Goal: Use online tool/utility: Utilize a website feature to perform a specific function

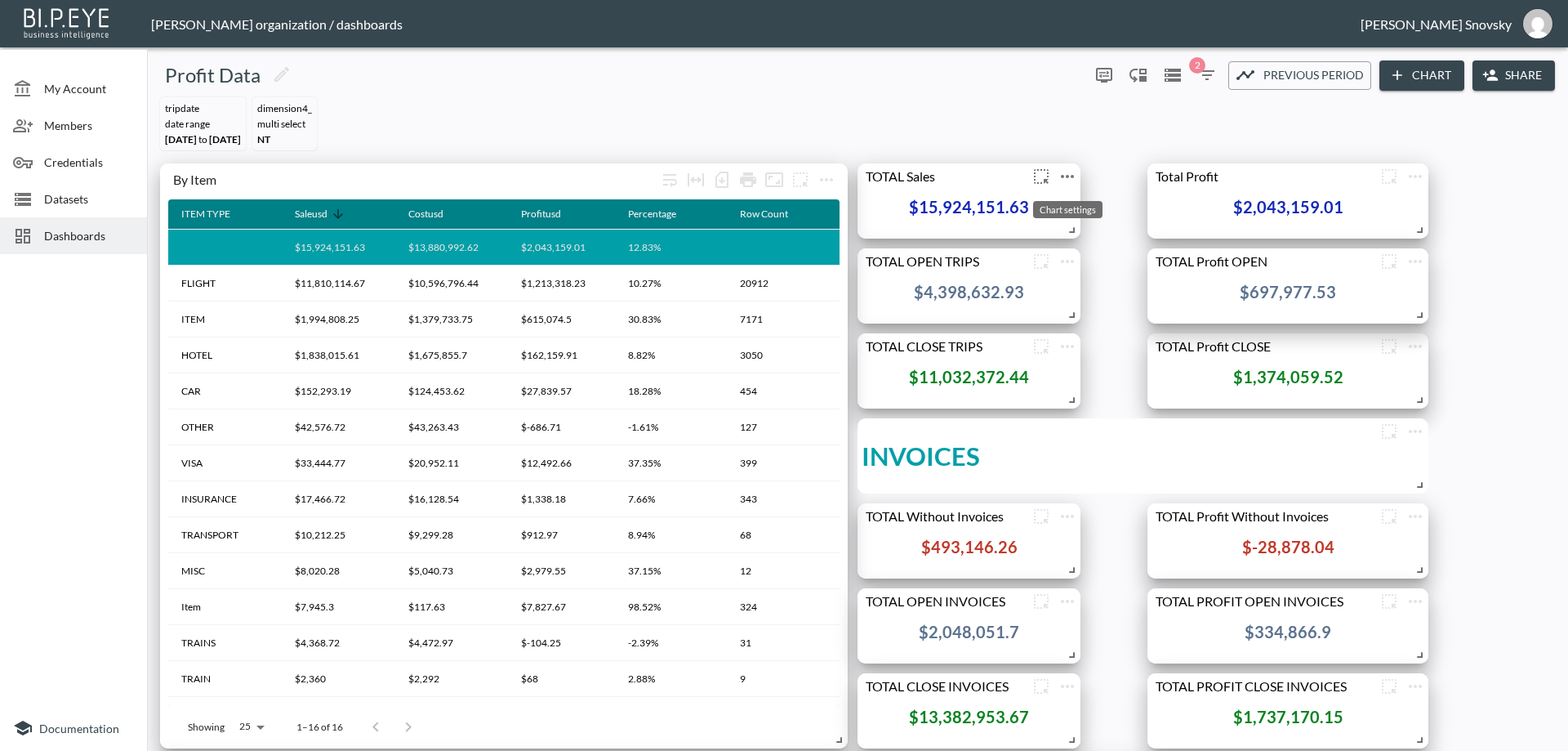
click at [1073, 178] on icon "more" at bounding box center [1067, 176] width 19 height 19
click at [1074, 206] on li "Edit" at bounding box center [1067, 208] width 128 height 29
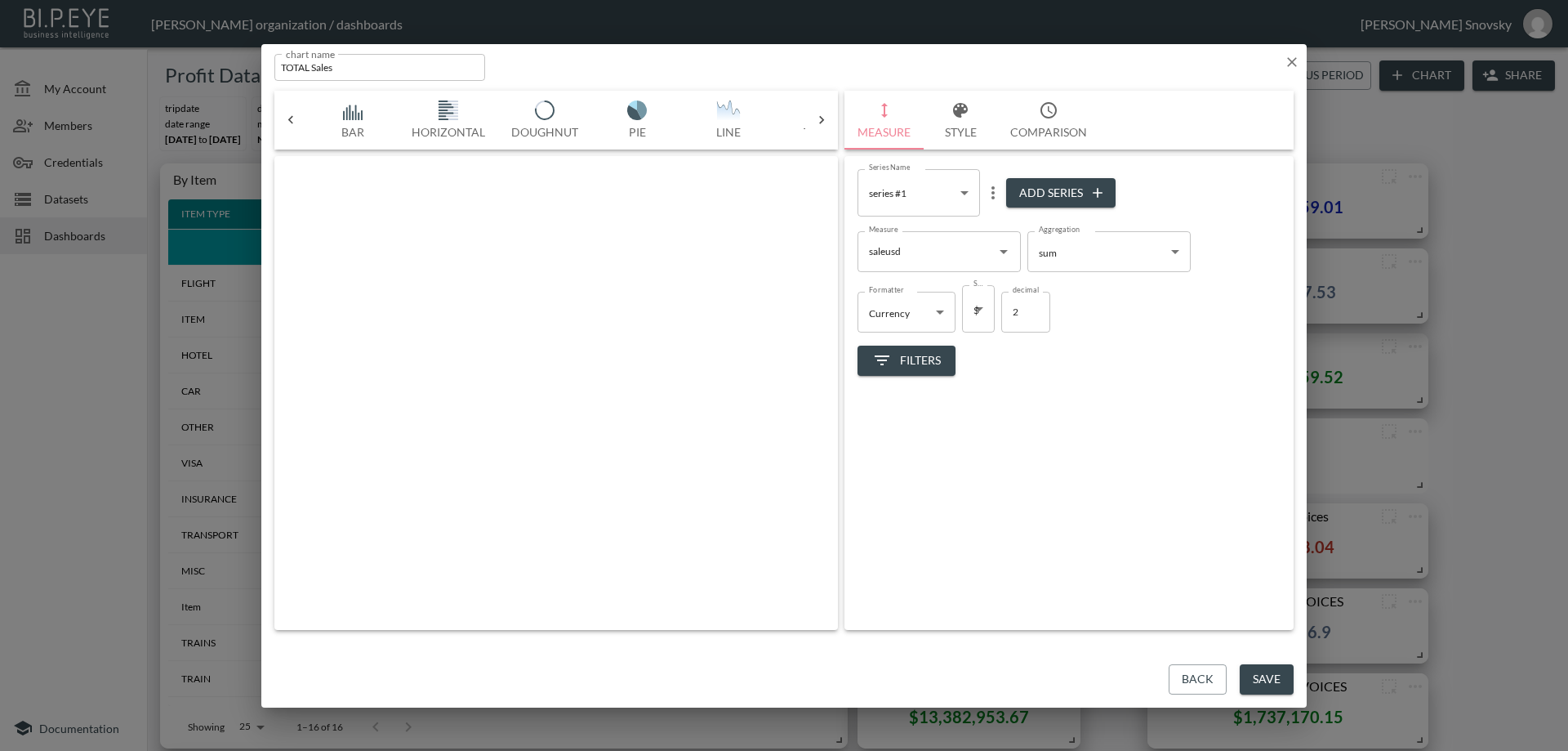
scroll to position [0, 86]
click at [1044, 130] on button "Comparison" at bounding box center [1049, 120] width 102 height 59
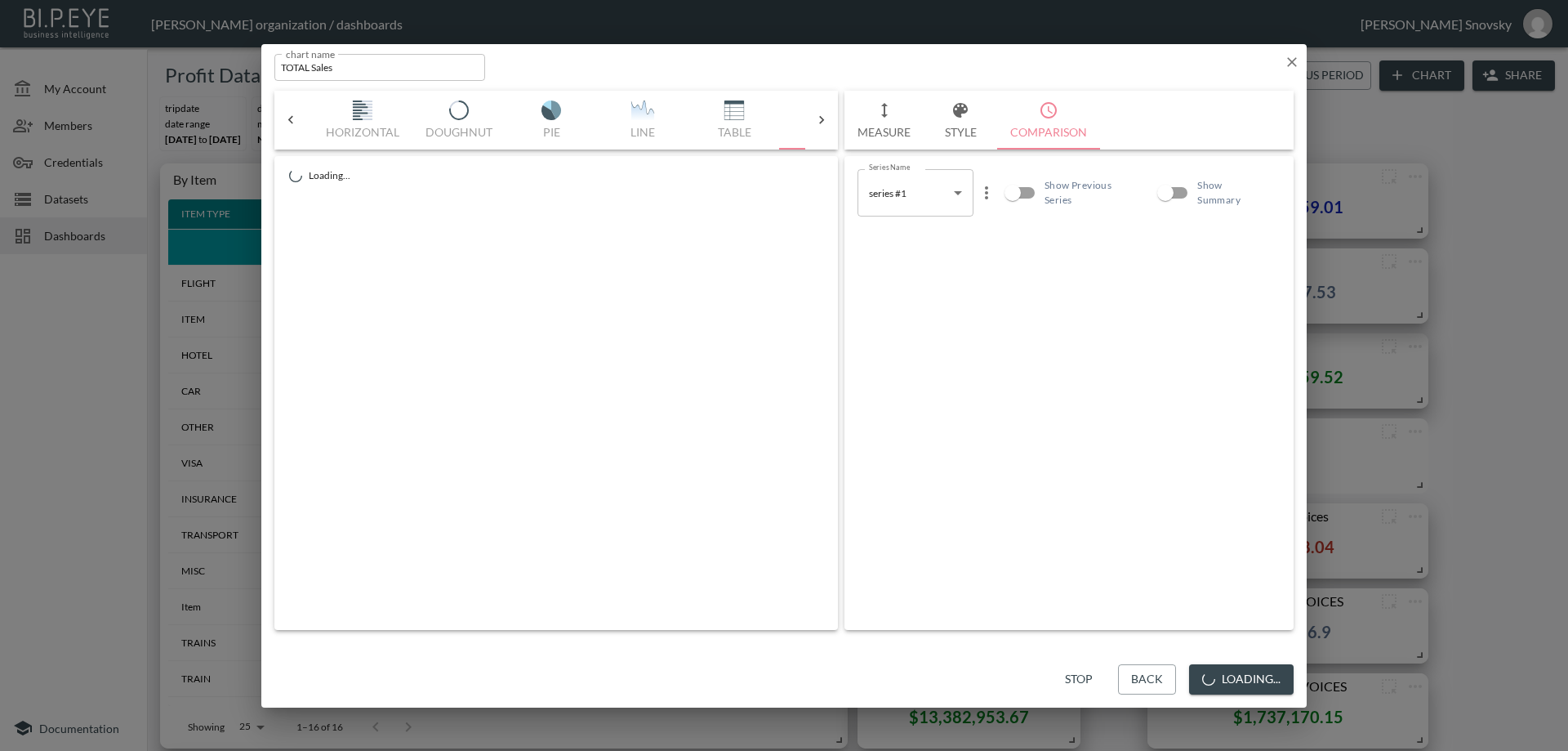
click at [1018, 191] on input "Show Previous Series" at bounding box center [1013, 192] width 93 height 31
checkbox input "true"
click at [1163, 192] on input "Show Summary" at bounding box center [1166, 192] width 93 height 31
checkbox input "true"
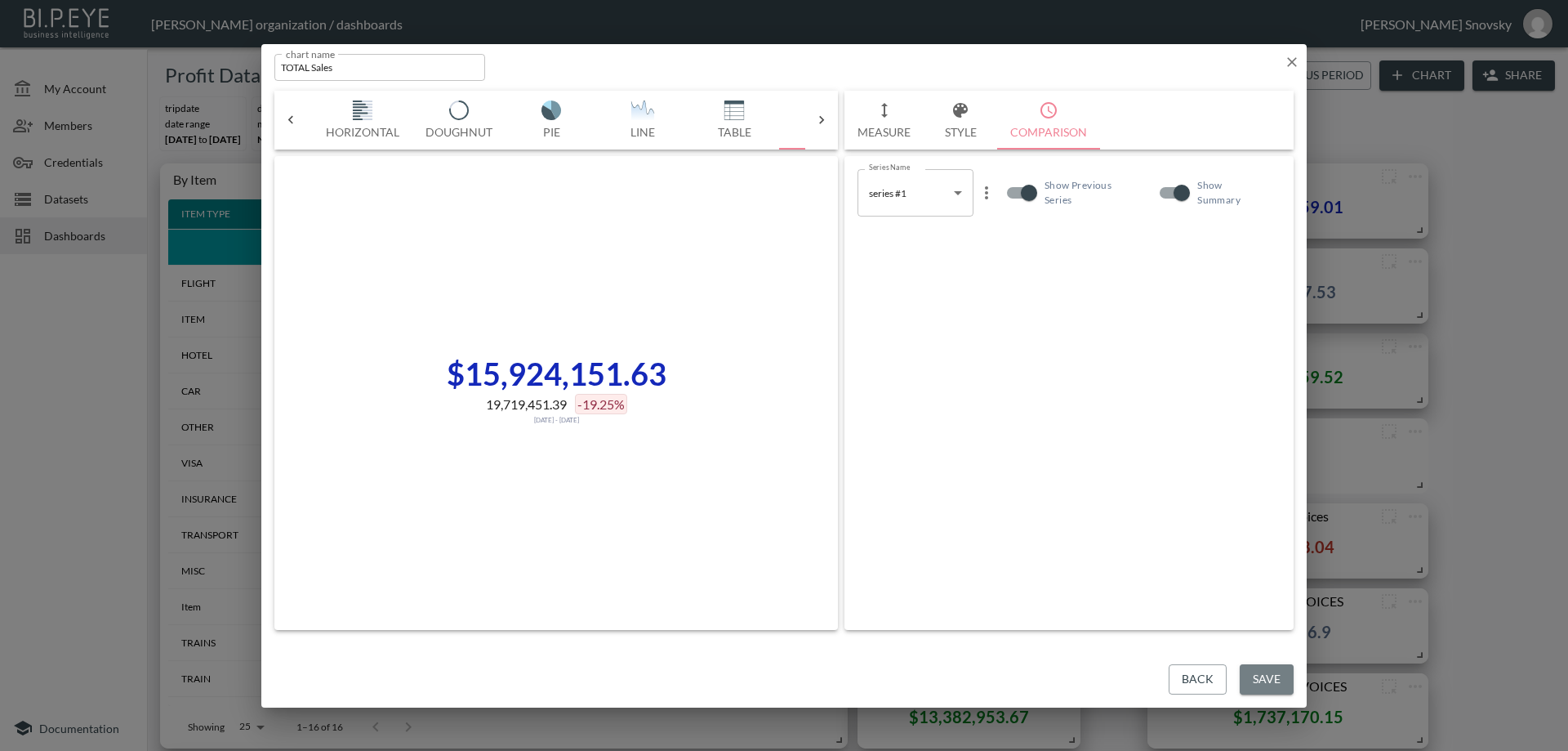
click at [1272, 677] on button "Save" at bounding box center [1267, 679] width 54 height 30
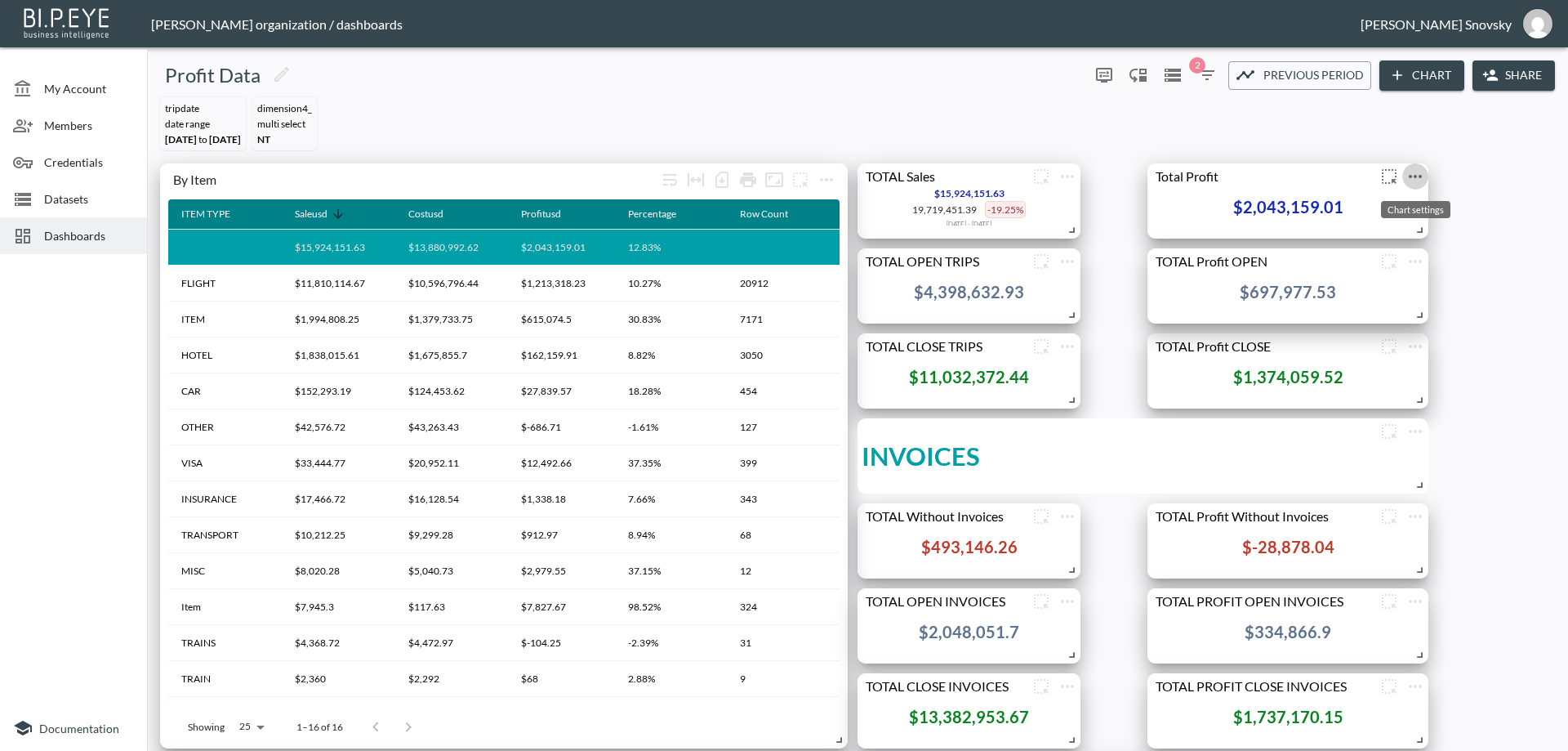
click at [1420, 182] on icon "more" at bounding box center [1415, 176] width 19 height 19
click at [1408, 212] on p "Edit" at bounding box center [1398, 208] width 23 height 19
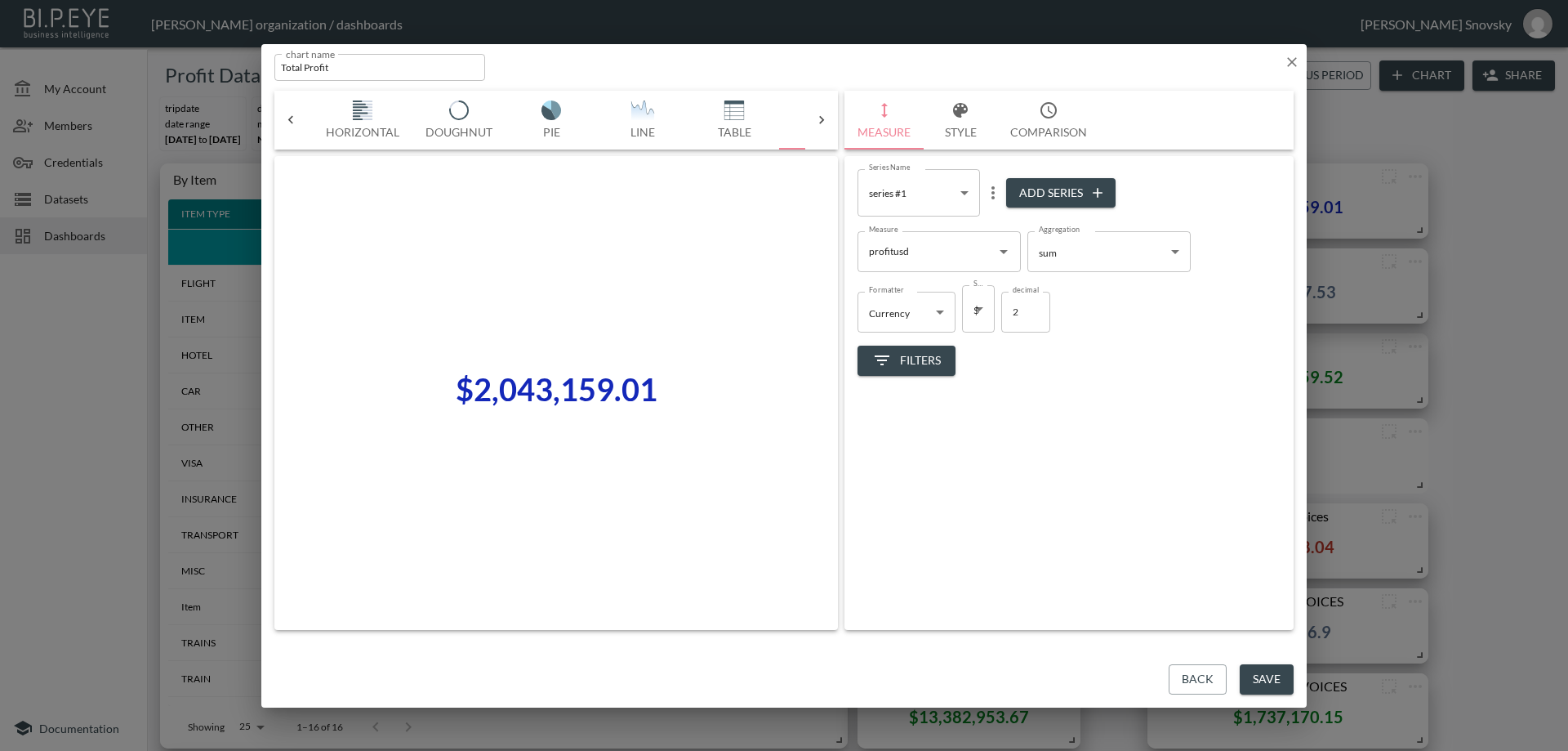
click at [1055, 121] on button "Comparison" at bounding box center [1049, 120] width 102 height 59
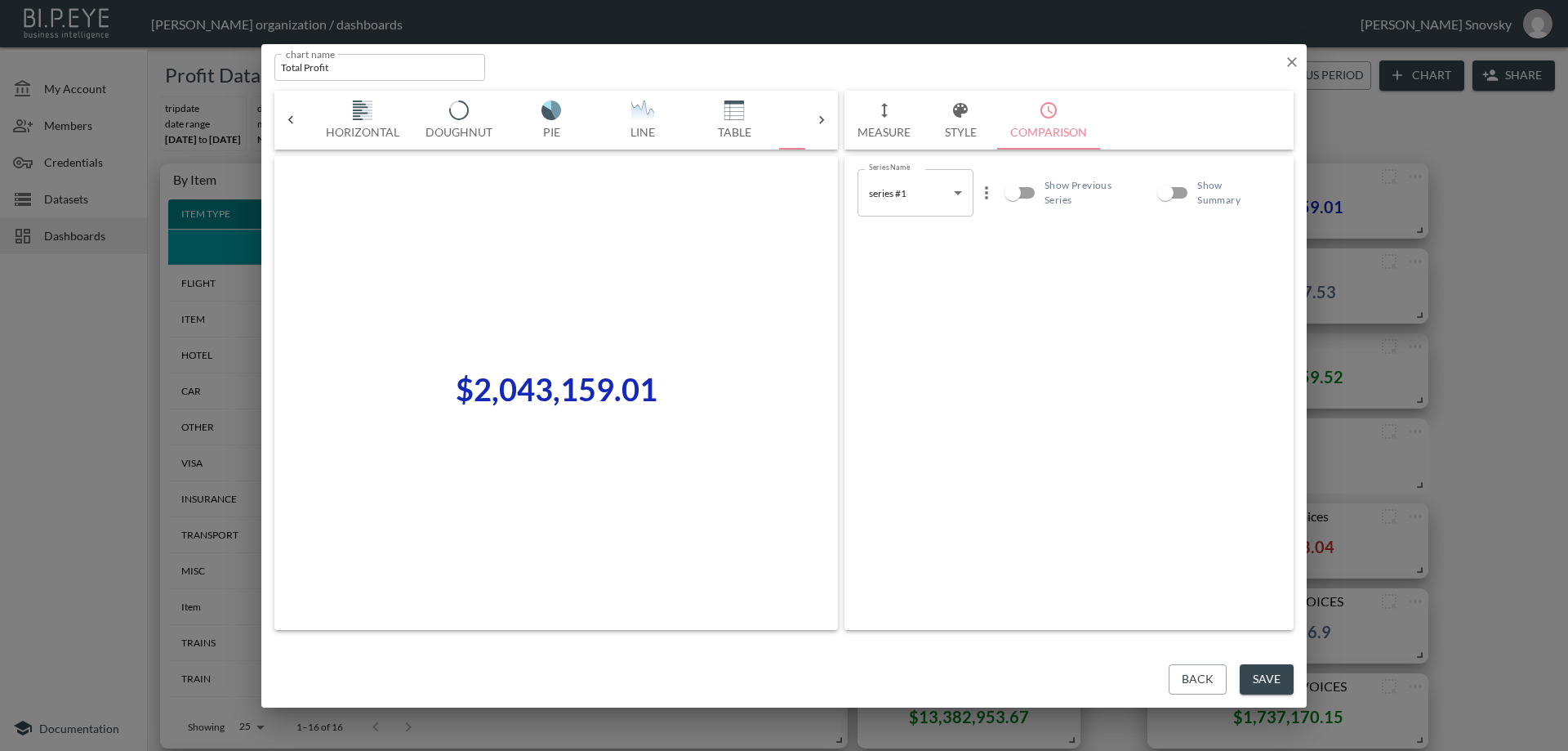
click at [1025, 180] on input "Show Previous Series" at bounding box center [1013, 192] width 93 height 31
checkbox input "true"
click at [1176, 188] on input "Show Summary" at bounding box center [1166, 192] width 93 height 31
checkbox input "true"
click at [1268, 684] on button "Save" at bounding box center [1267, 679] width 54 height 30
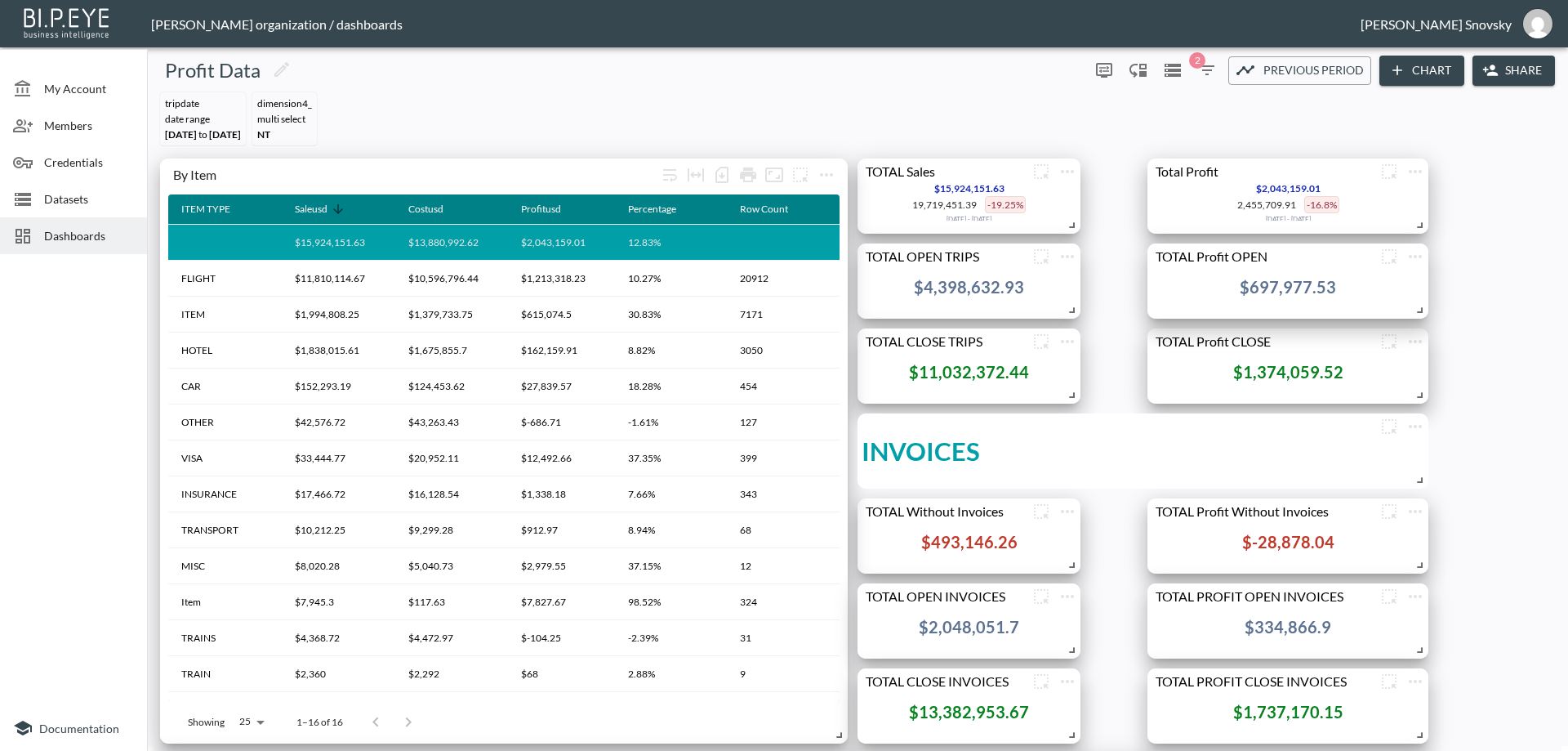
scroll to position [0, 0]
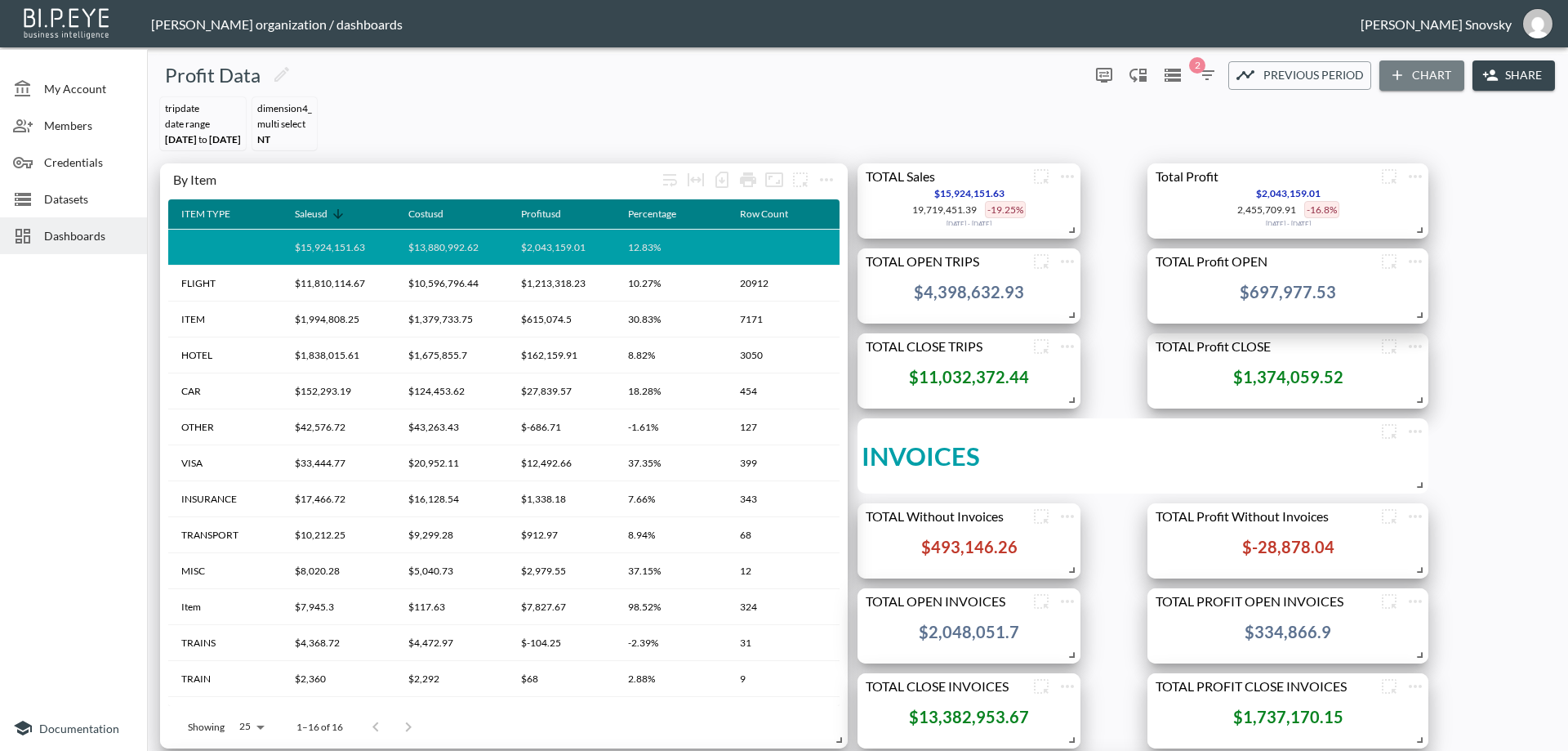
click at [1409, 86] on button "Chart" at bounding box center [1422, 75] width 85 height 30
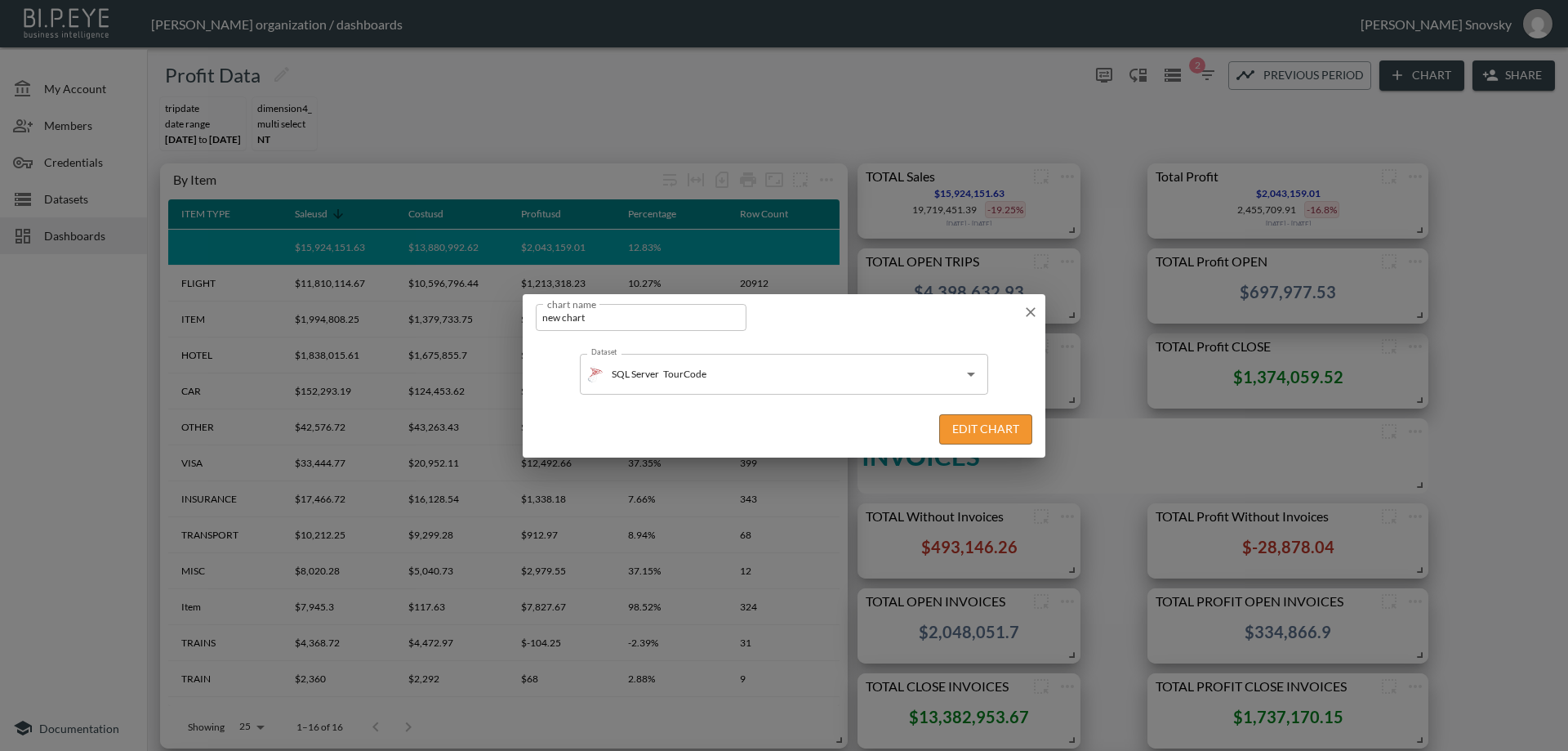
click at [681, 320] on input "new chart" at bounding box center [641, 317] width 211 height 27
type input "Group"
drag, startPoint x: 983, startPoint y: 381, endPoint x: 975, endPoint y: 380, distance: 8.1
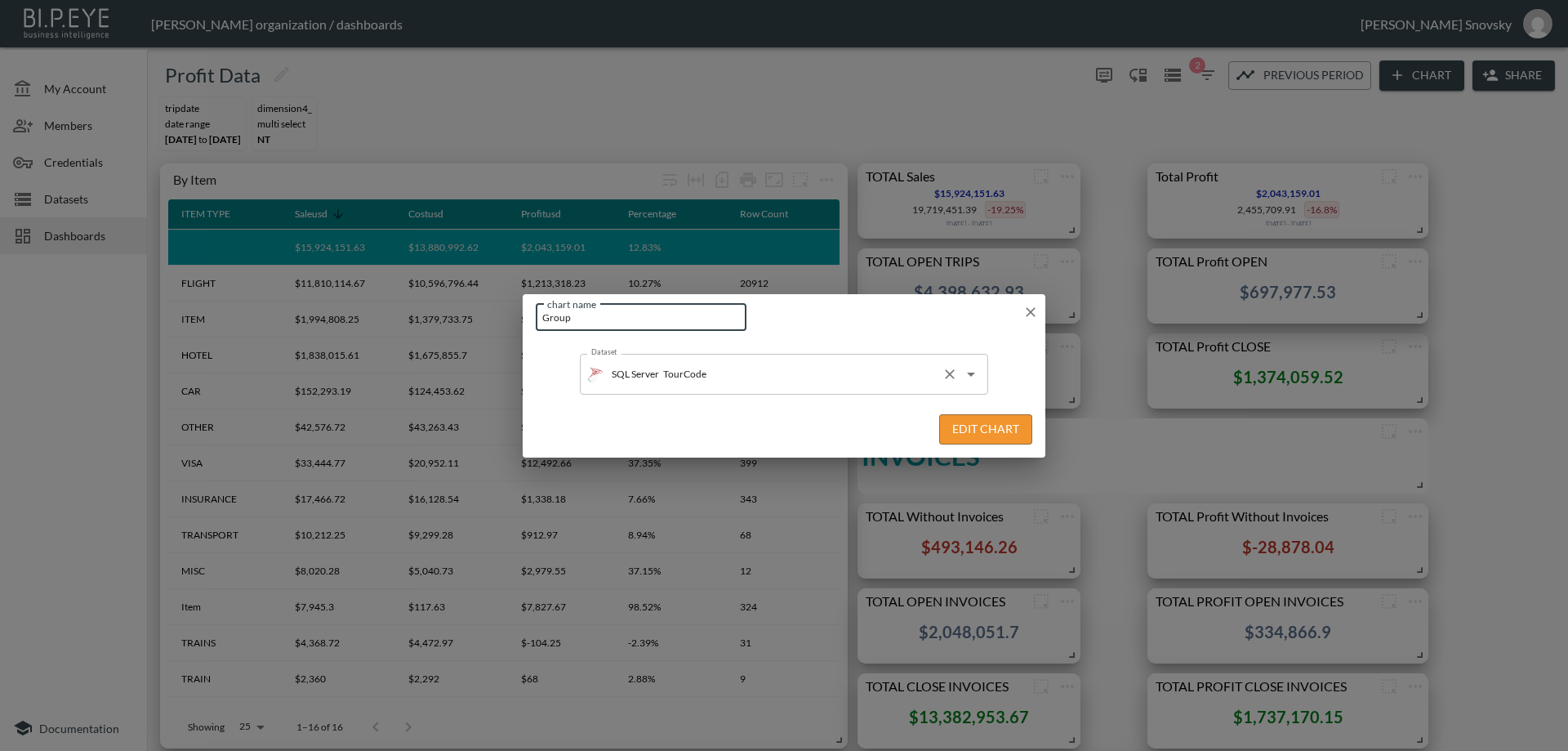
click at [983, 381] on div "SQL Server TourCode Dataset" at bounding box center [784, 374] width 408 height 41
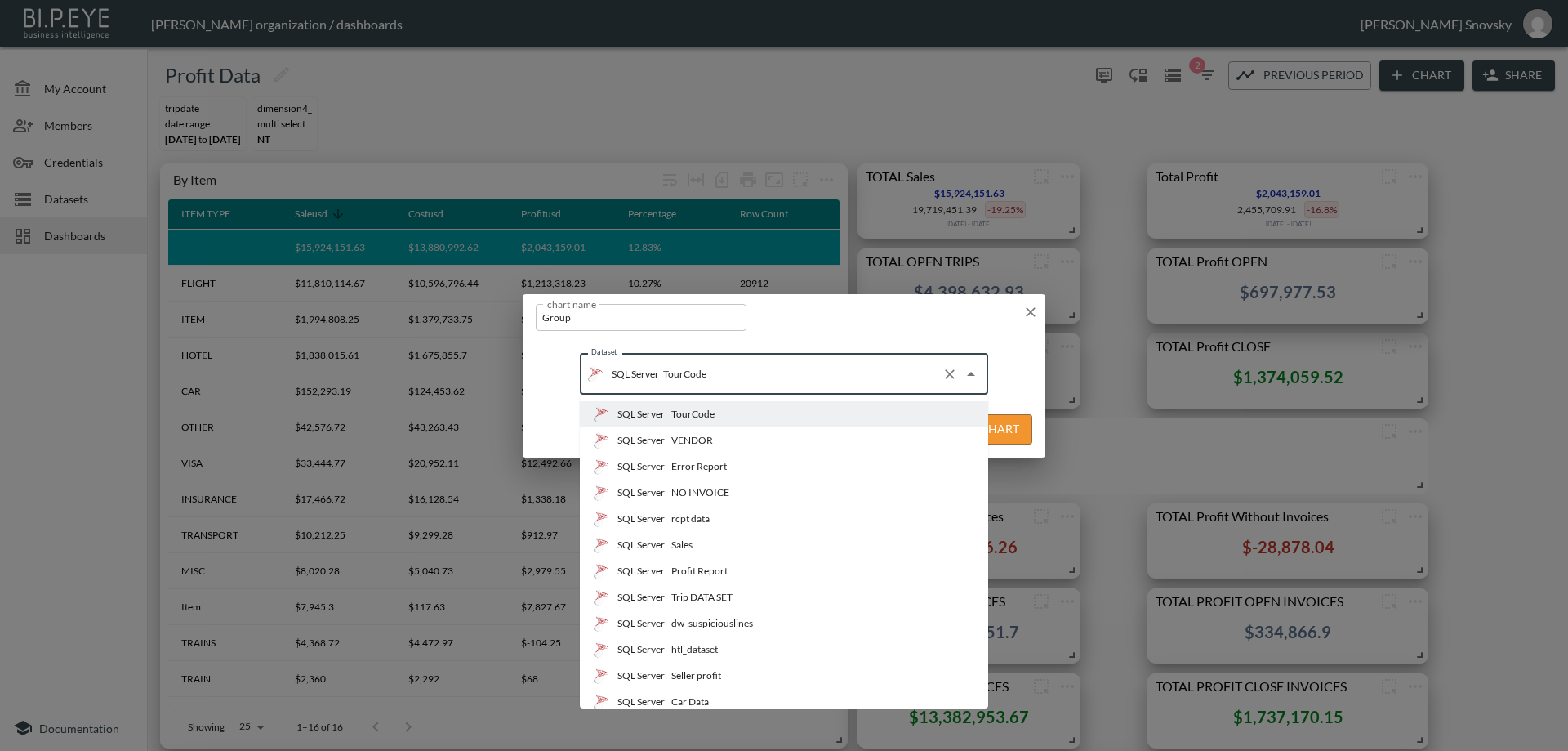
click at [724, 579] on li "SQL Server Profit Report" at bounding box center [784, 570] width 408 height 26
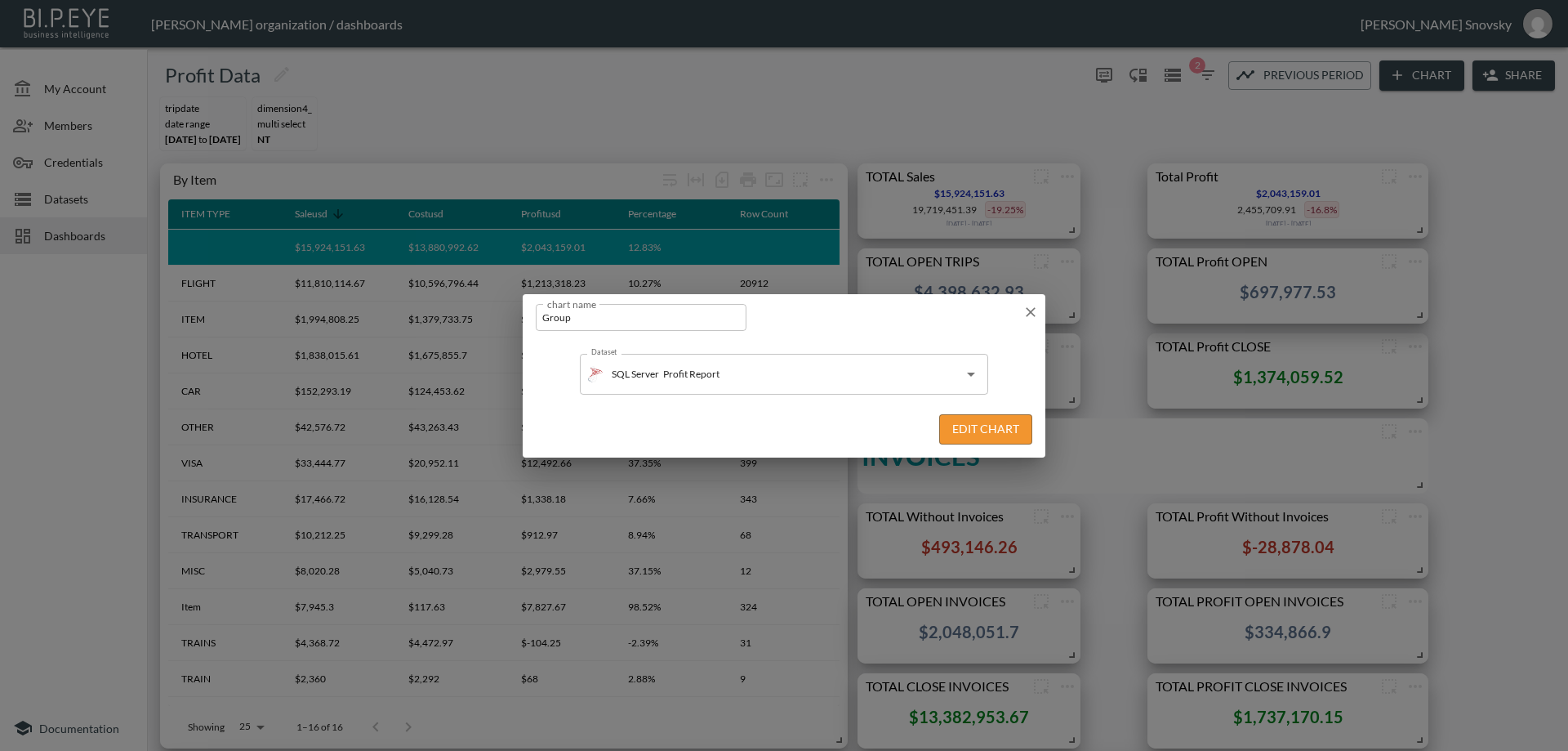
click at [960, 429] on button "Edit Chart" at bounding box center [986, 428] width 93 height 30
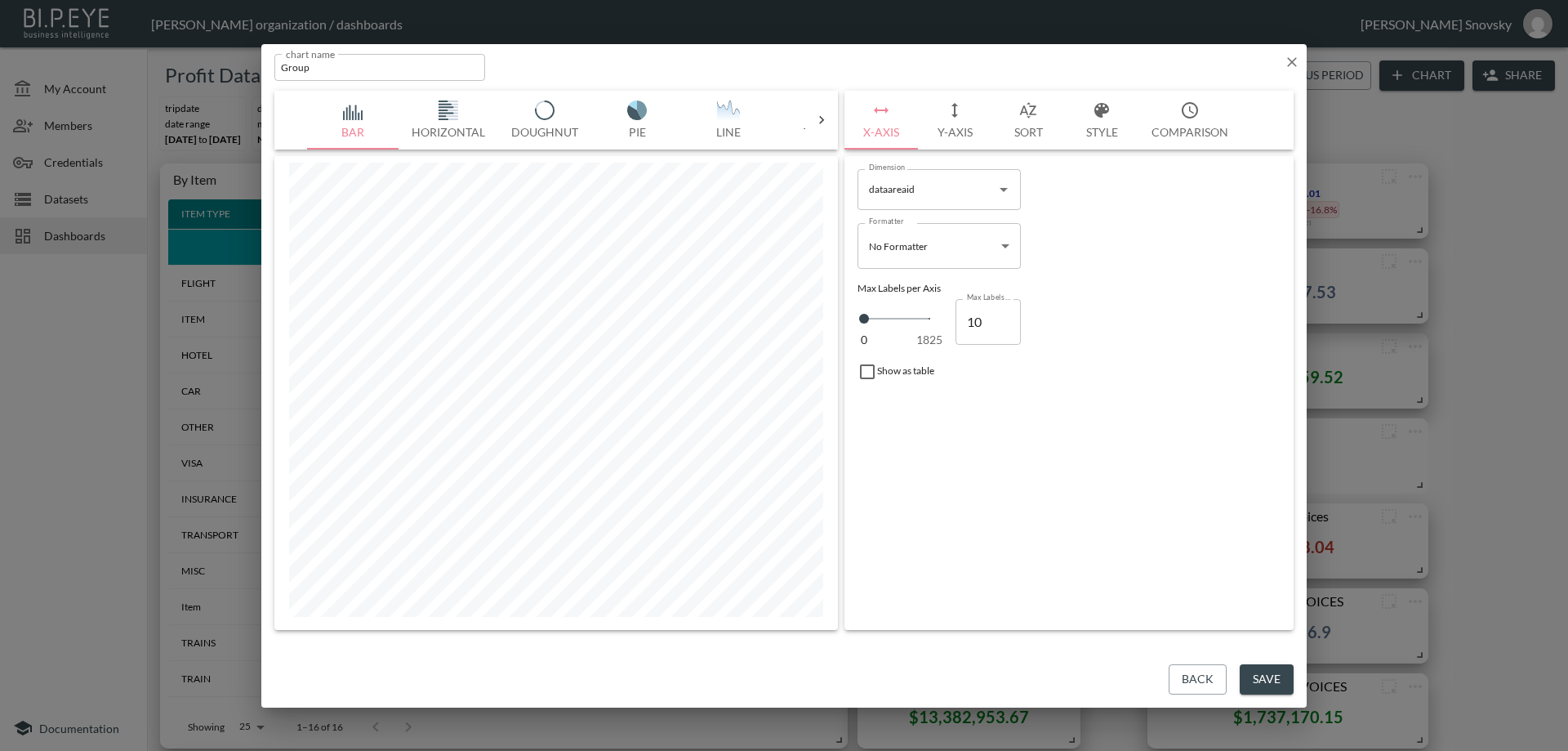
click at [820, 114] on icon at bounding box center [822, 120] width 16 height 16
click at [365, 125] on button "Table" at bounding box center [354, 120] width 92 height 59
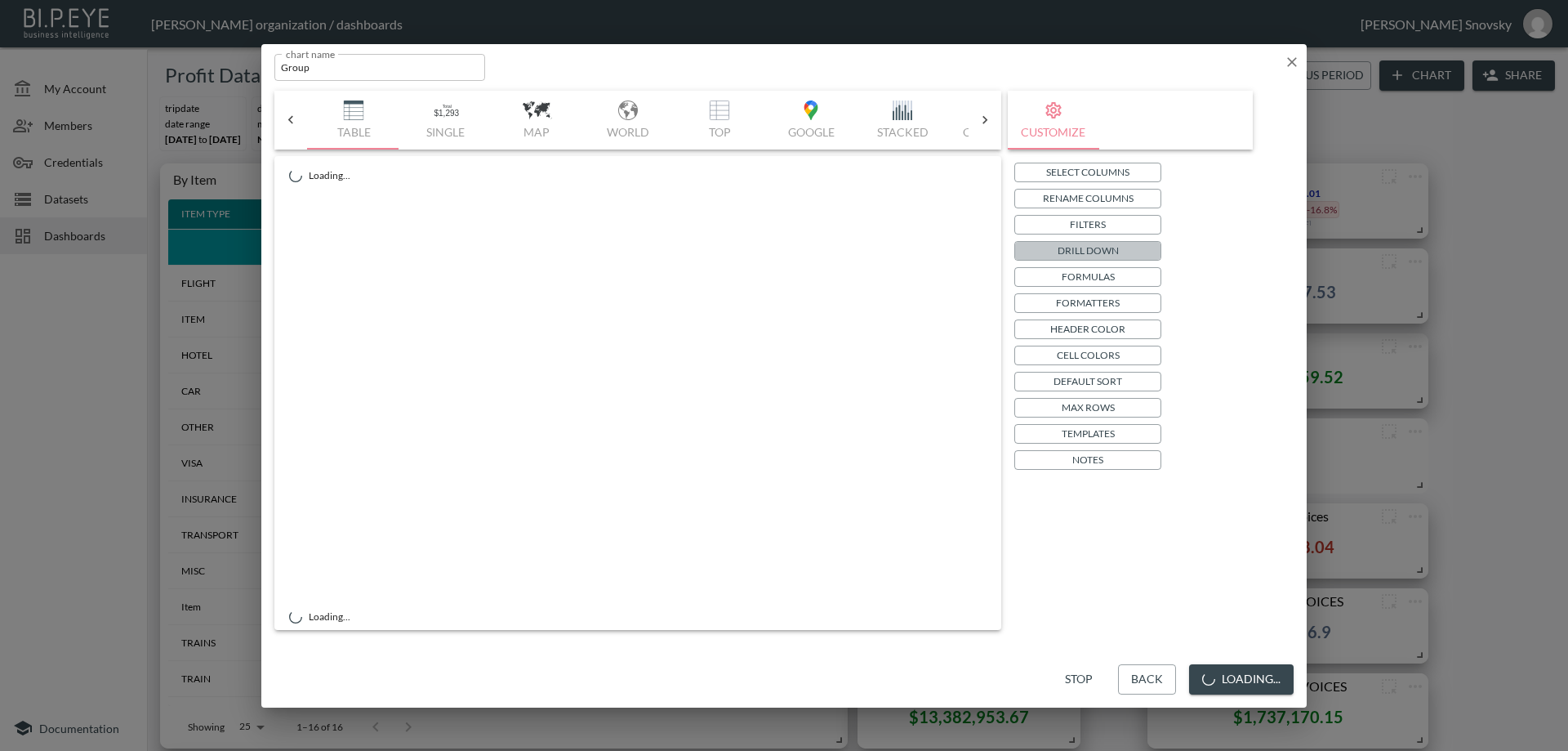
click at [1061, 252] on p "Drill Down" at bounding box center [1088, 250] width 61 height 17
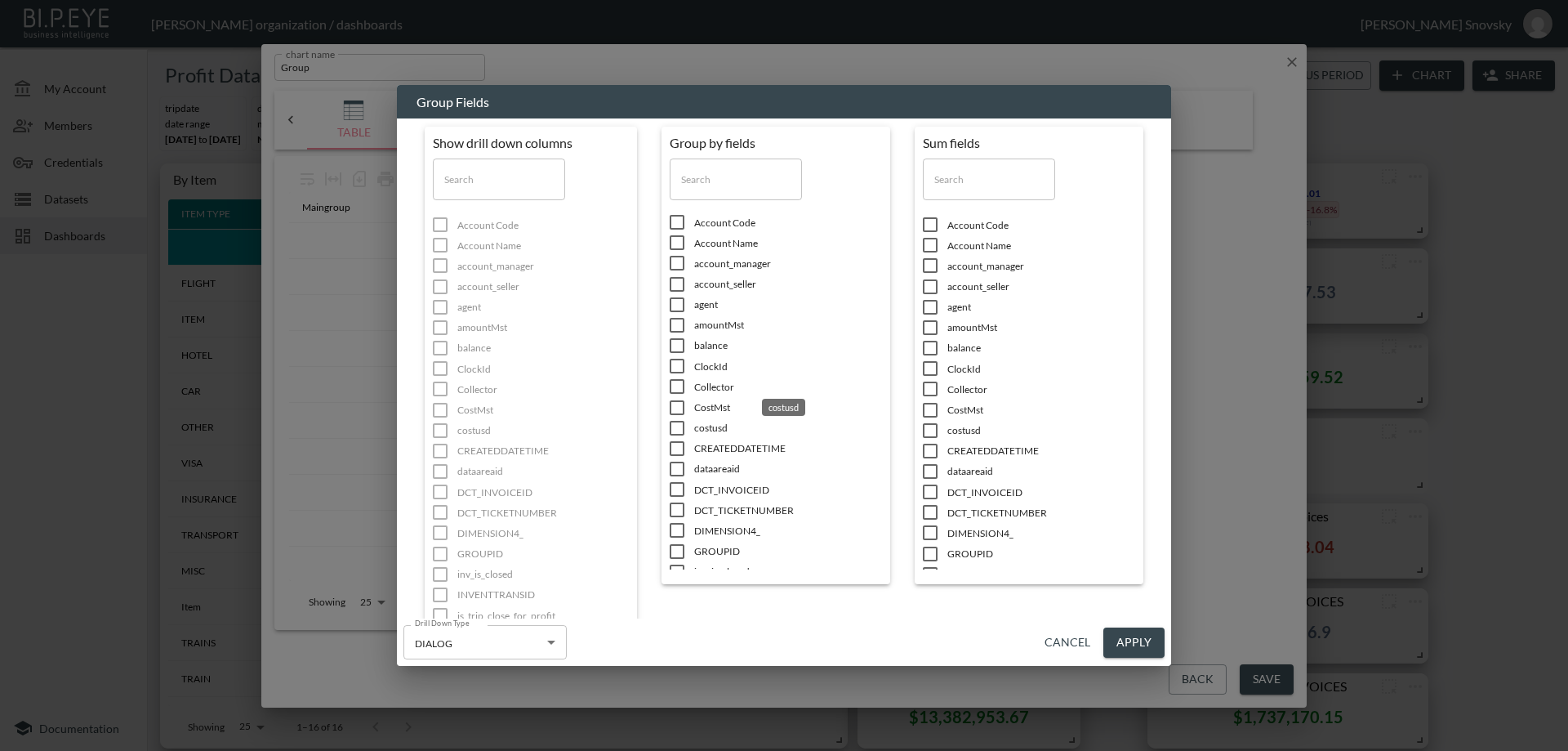
scroll to position [84, 0]
click at [677, 467] on input "checkbox" at bounding box center [677, 469] width 34 height 16
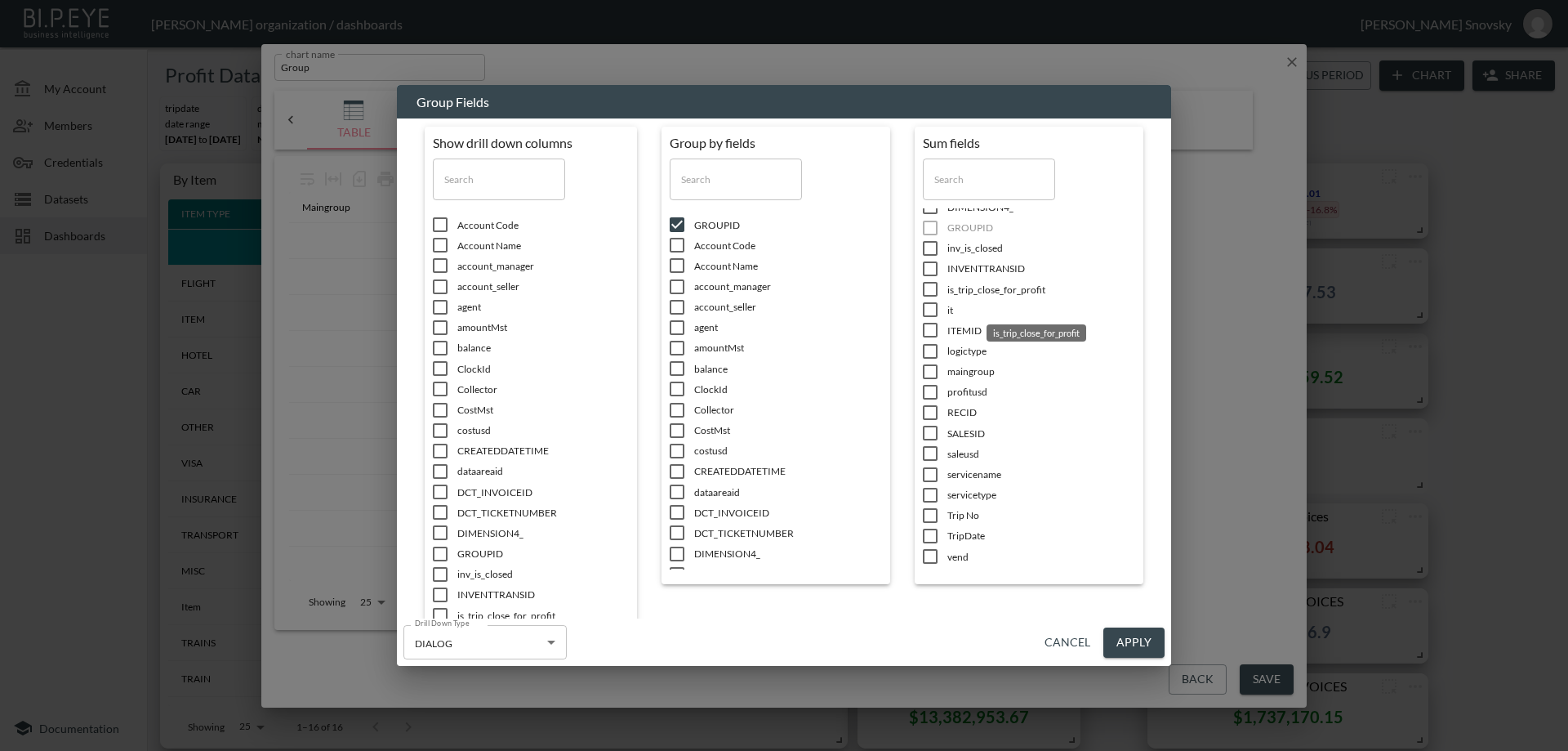
scroll to position [330, 0]
click at [925, 450] on input "checkbox" at bounding box center [930, 449] width 34 height 16
click at [1145, 646] on button "Apply" at bounding box center [1134, 642] width 61 height 30
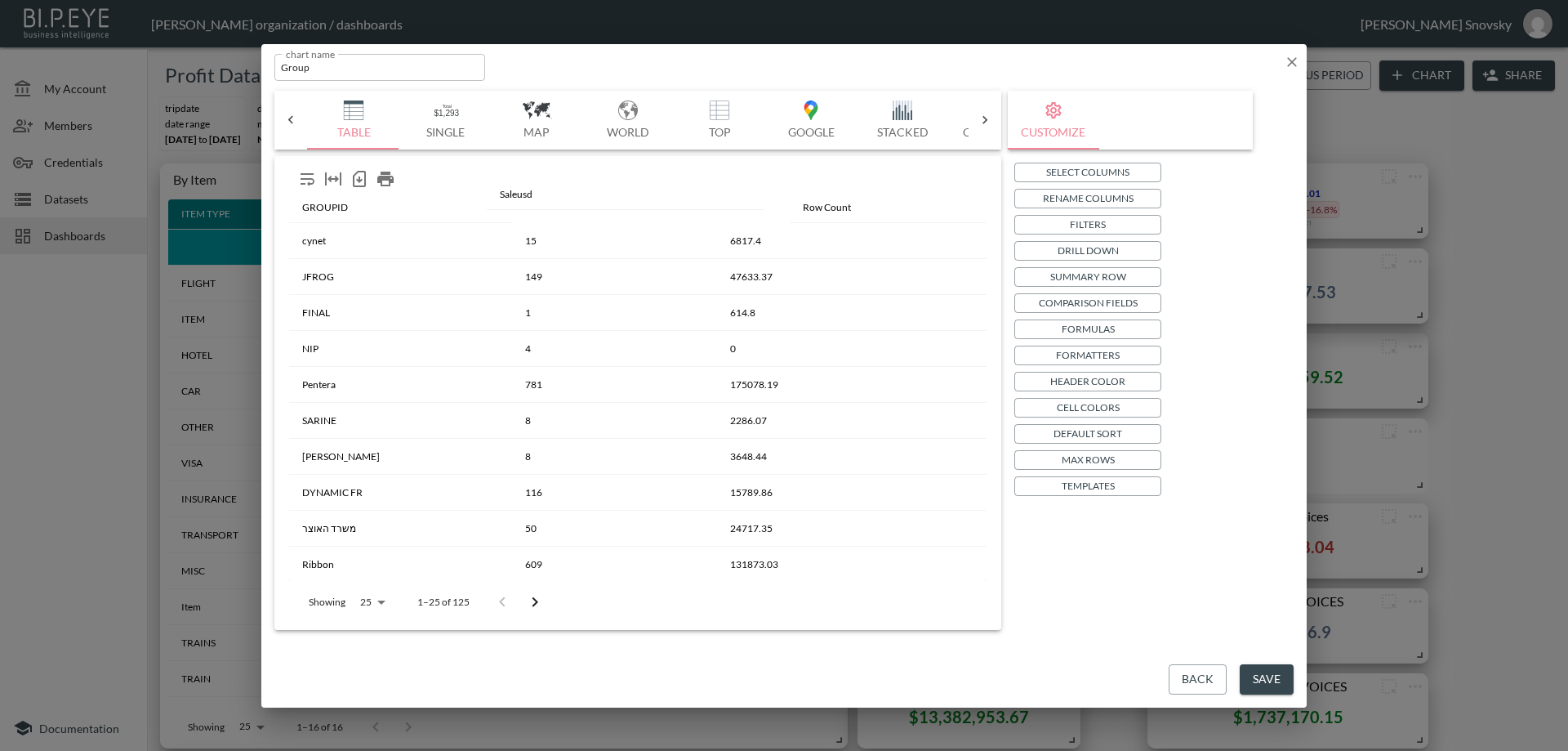
drag, startPoint x: 738, startPoint y: 202, endPoint x: 517, endPoint y: 190, distance: 221.3
click at [517, 190] on div "GROUPID Row Count Saleusd cynet 15 6817.4 JFROG 149 47633.37 FINAL 1 614.8 NIP …" at bounding box center [638, 392] width 714 height 461
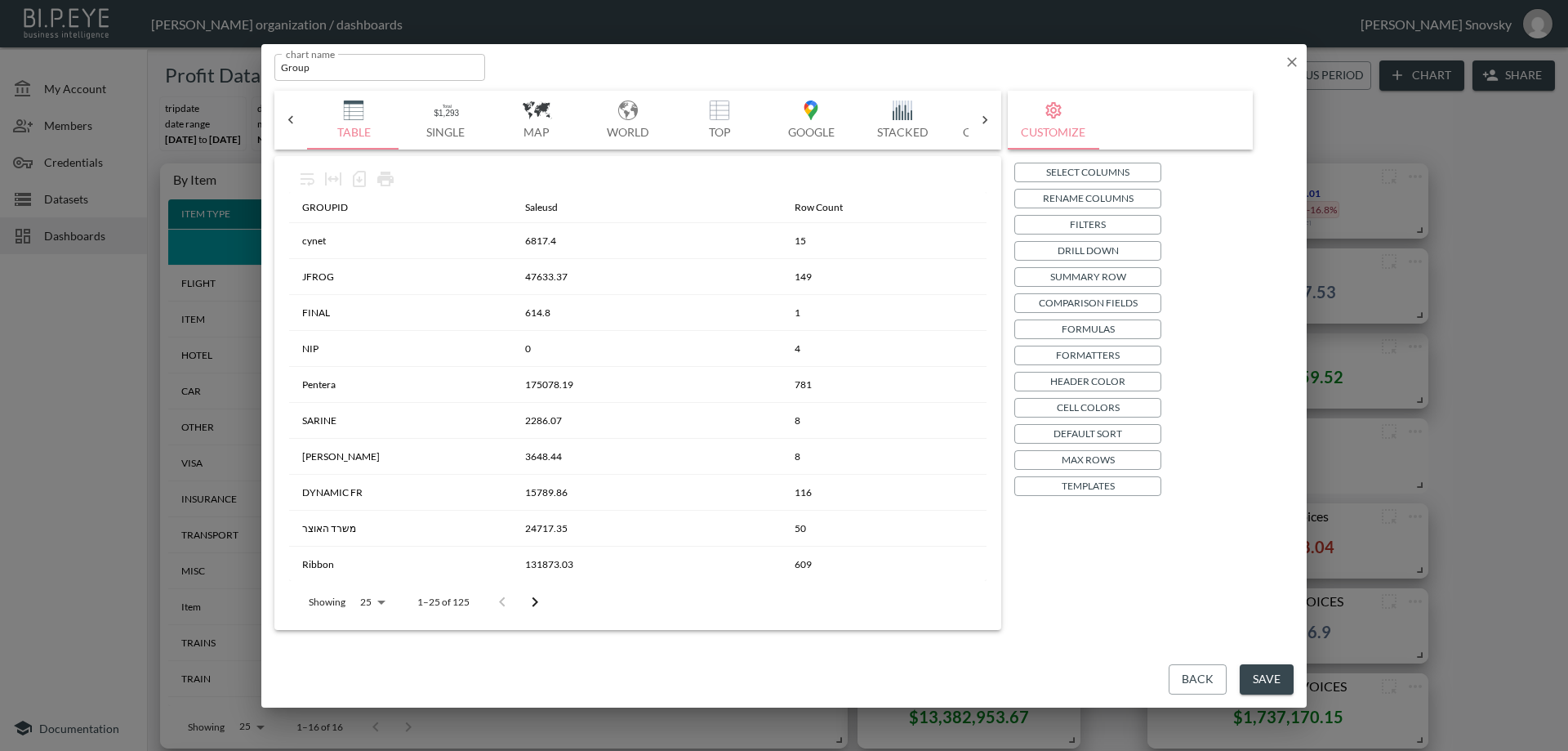
click at [1095, 355] on p "Formatters" at bounding box center [1089, 355] width 64 height 17
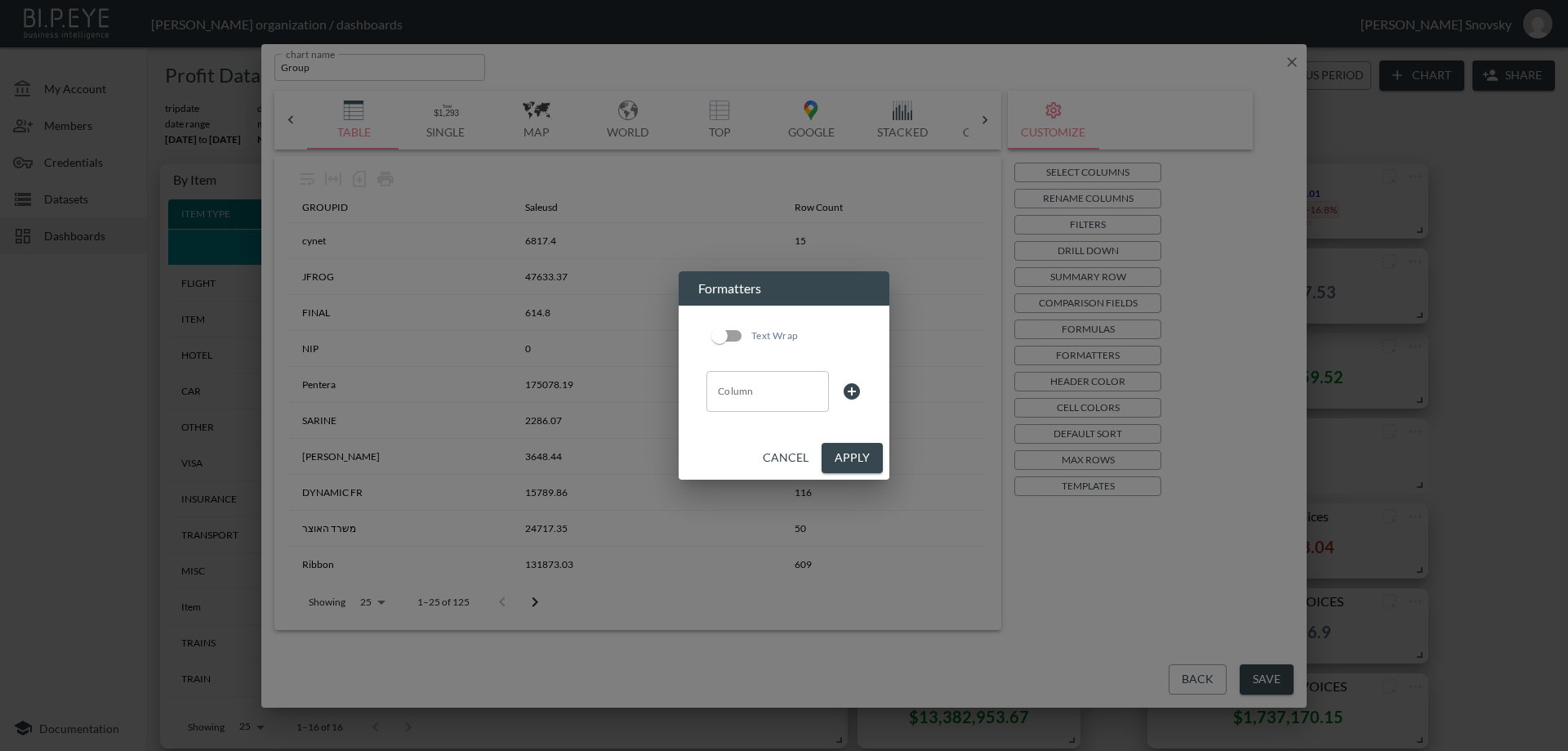
click at [755, 396] on input "Column" at bounding box center [769, 390] width 108 height 26
click at [733, 453] on li "saleusd" at bounding box center [768, 454] width 123 height 24
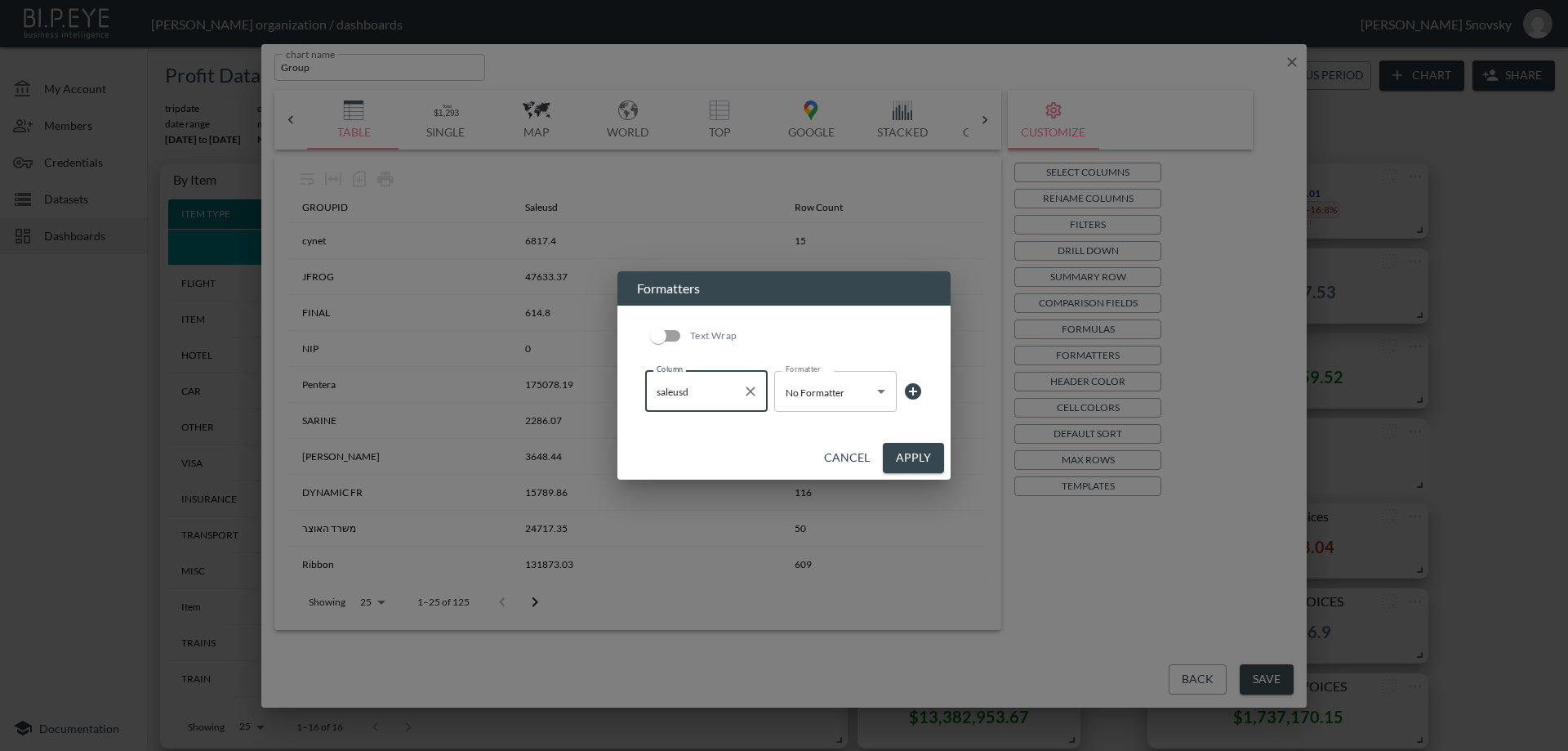
type input "saleusd"
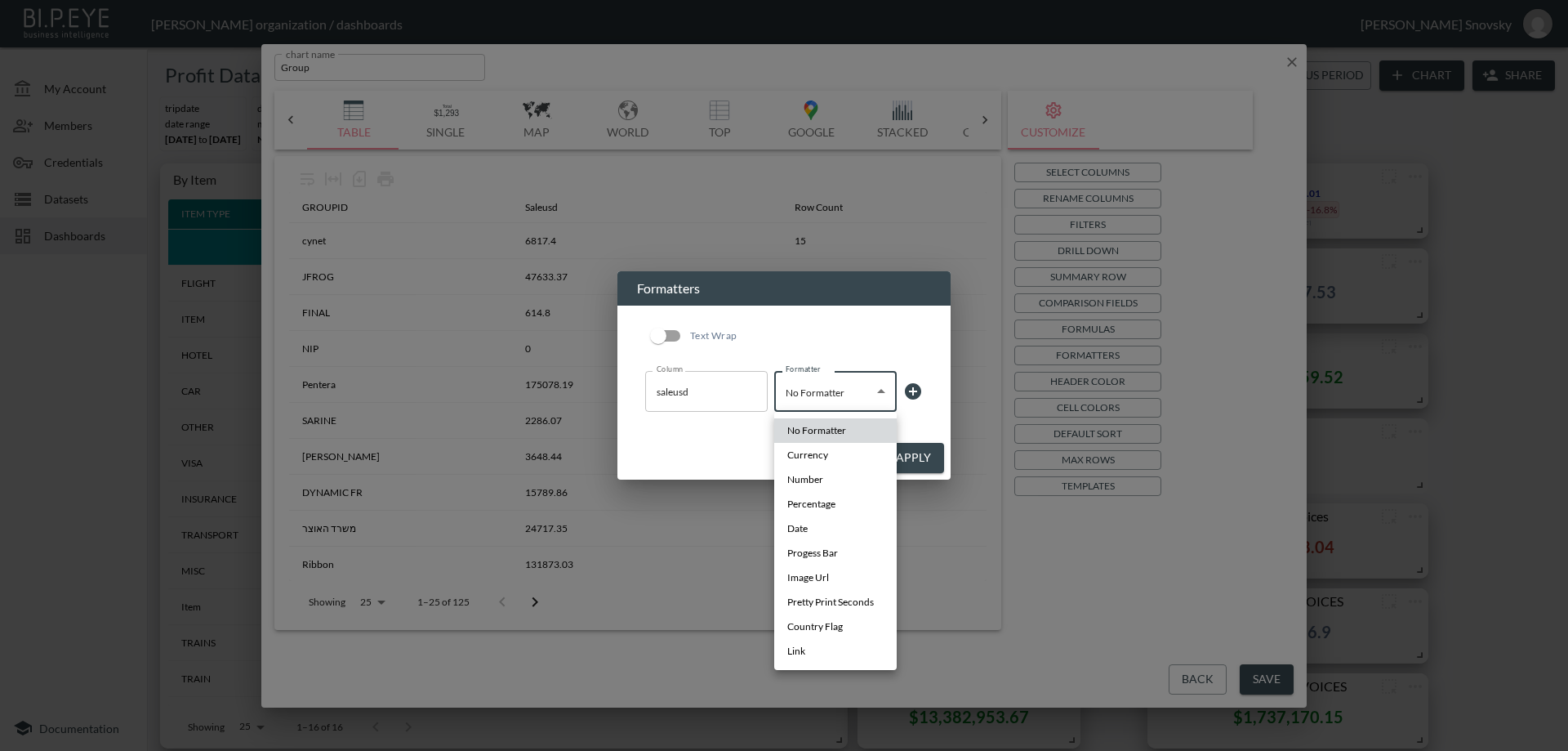
click at [802, 389] on body "BI.P.EYE, Interactive Analytics Dashboards - app [PERSON_NAME] organization / d…" at bounding box center [784, 375] width 1568 height 751
click at [797, 458] on span "Currency" at bounding box center [808, 454] width 41 height 14
type input "Currency"
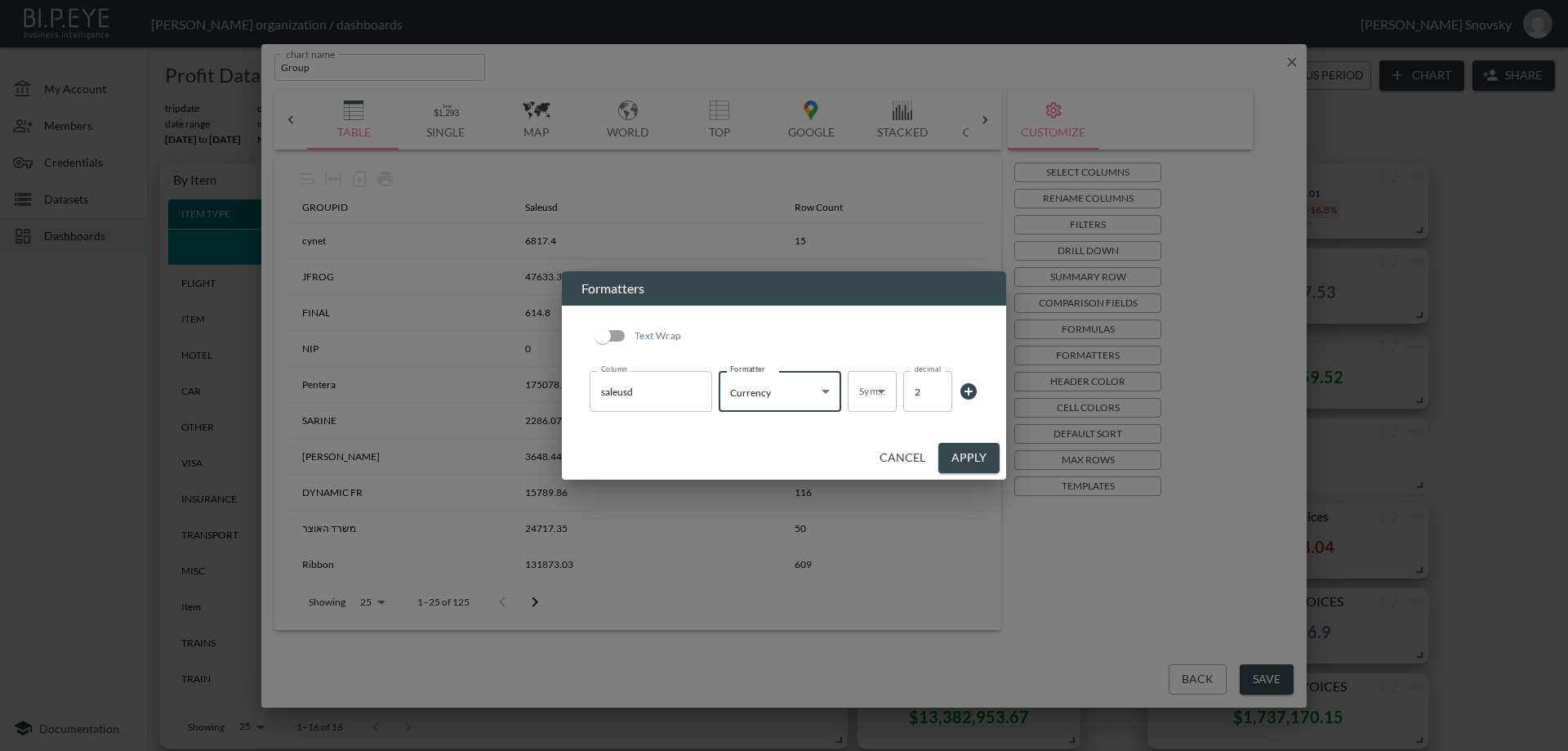
click at [858, 396] on body "BI.P.EYE, Interactive Analytics Dashboards - app [PERSON_NAME] organization / d…" at bounding box center [784, 375] width 1568 height 751
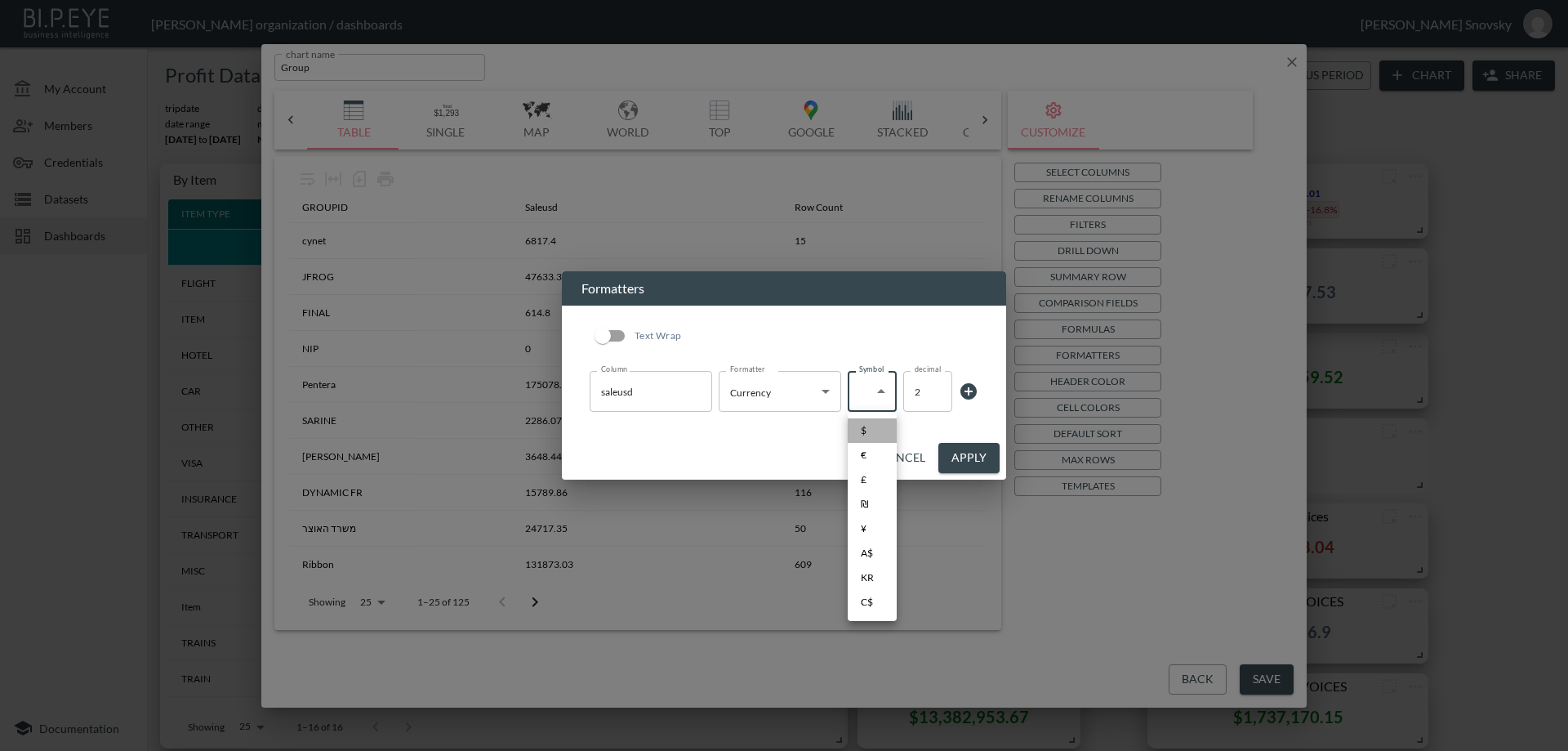
click at [861, 429] on span "$" at bounding box center [864, 430] width 6 height 14
type input "$"
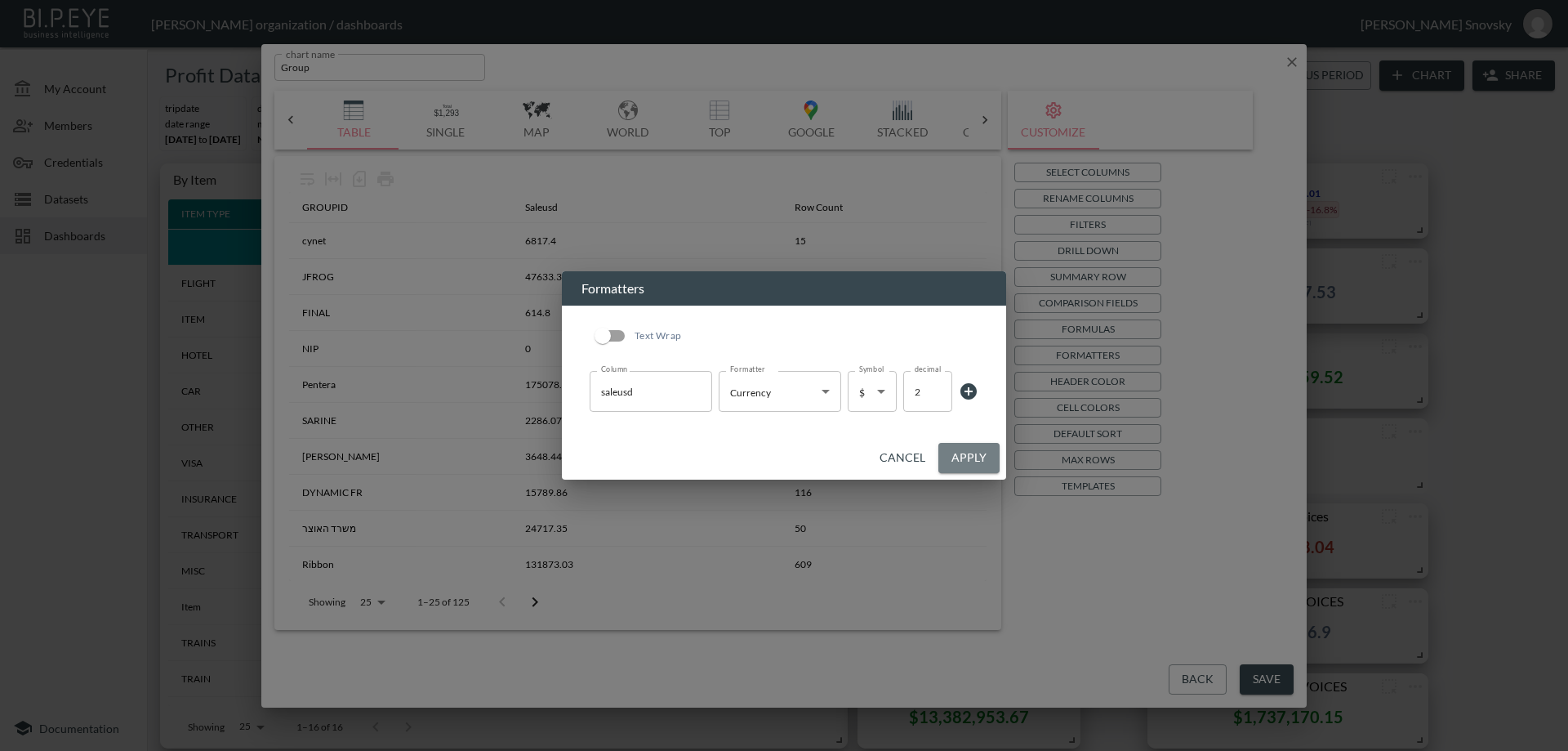
click at [969, 456] on button "Apply" at bounding box center [969, 457] width 61 height 30
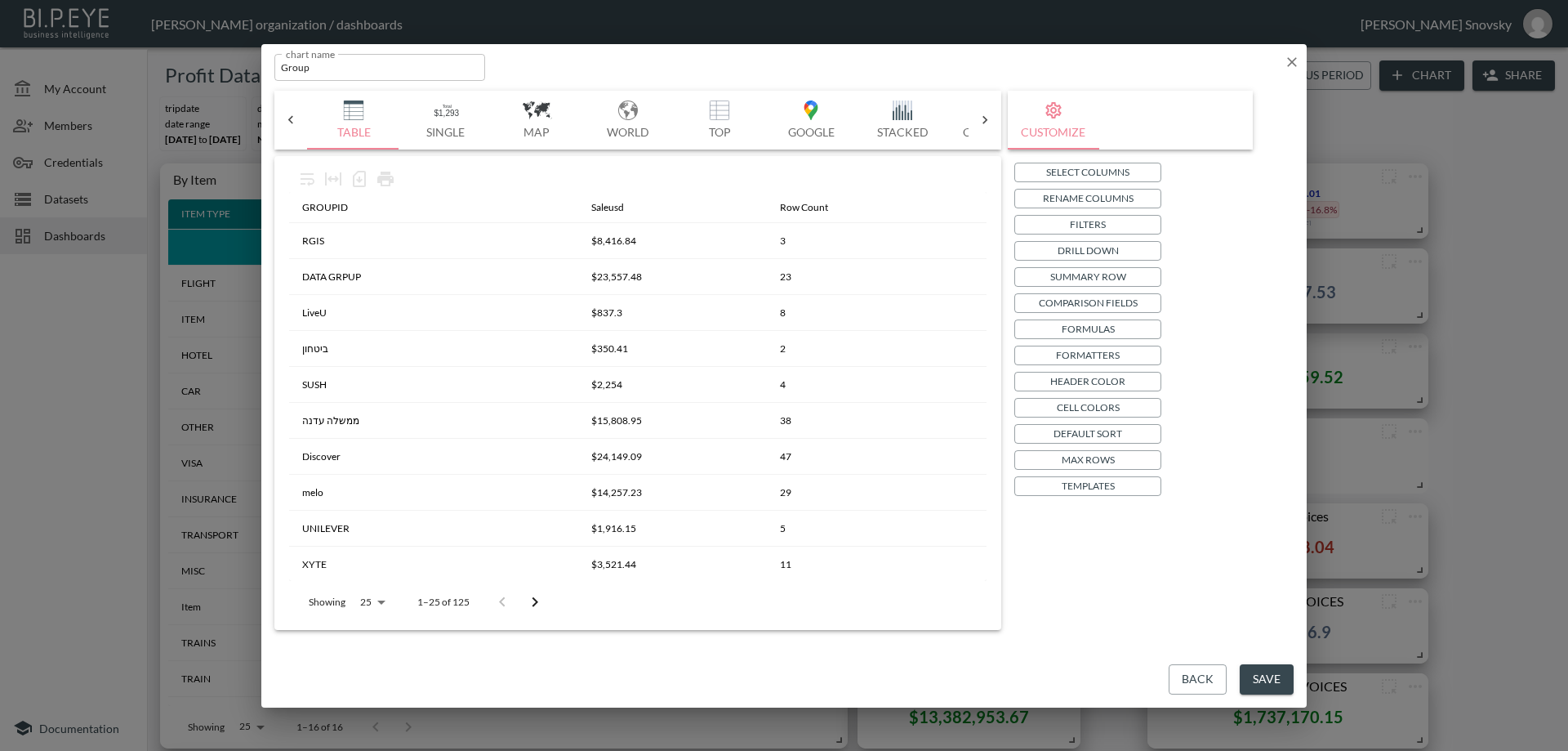
click at [1265, 676] on button "Save" at bounding box center [1267, 679] width 54 height 30
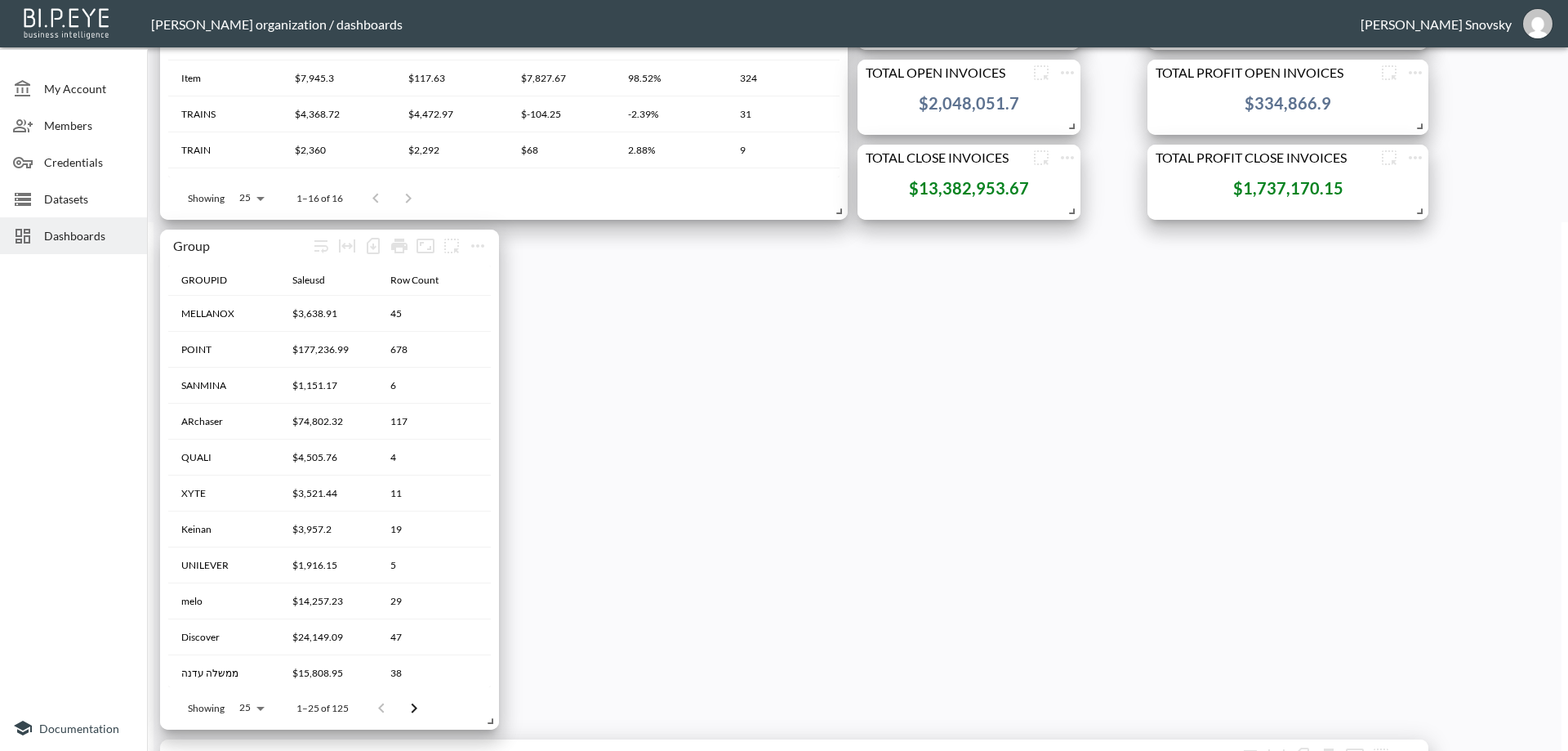
scroll to position [571, 0]
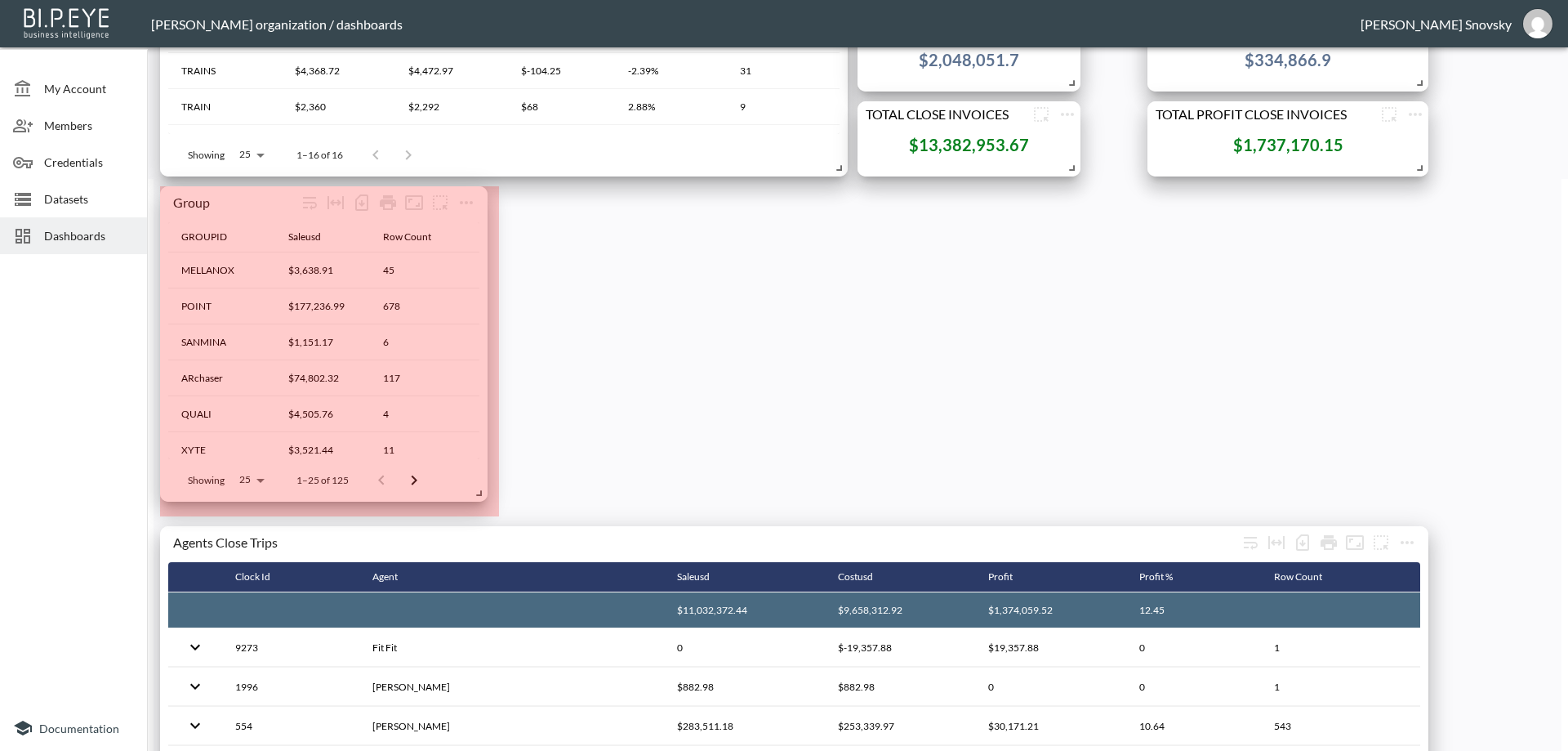
drag, startPoint x: 482, startPoint y: 506, endPoint x: 475, endPoint y: 497, distance: 11.4
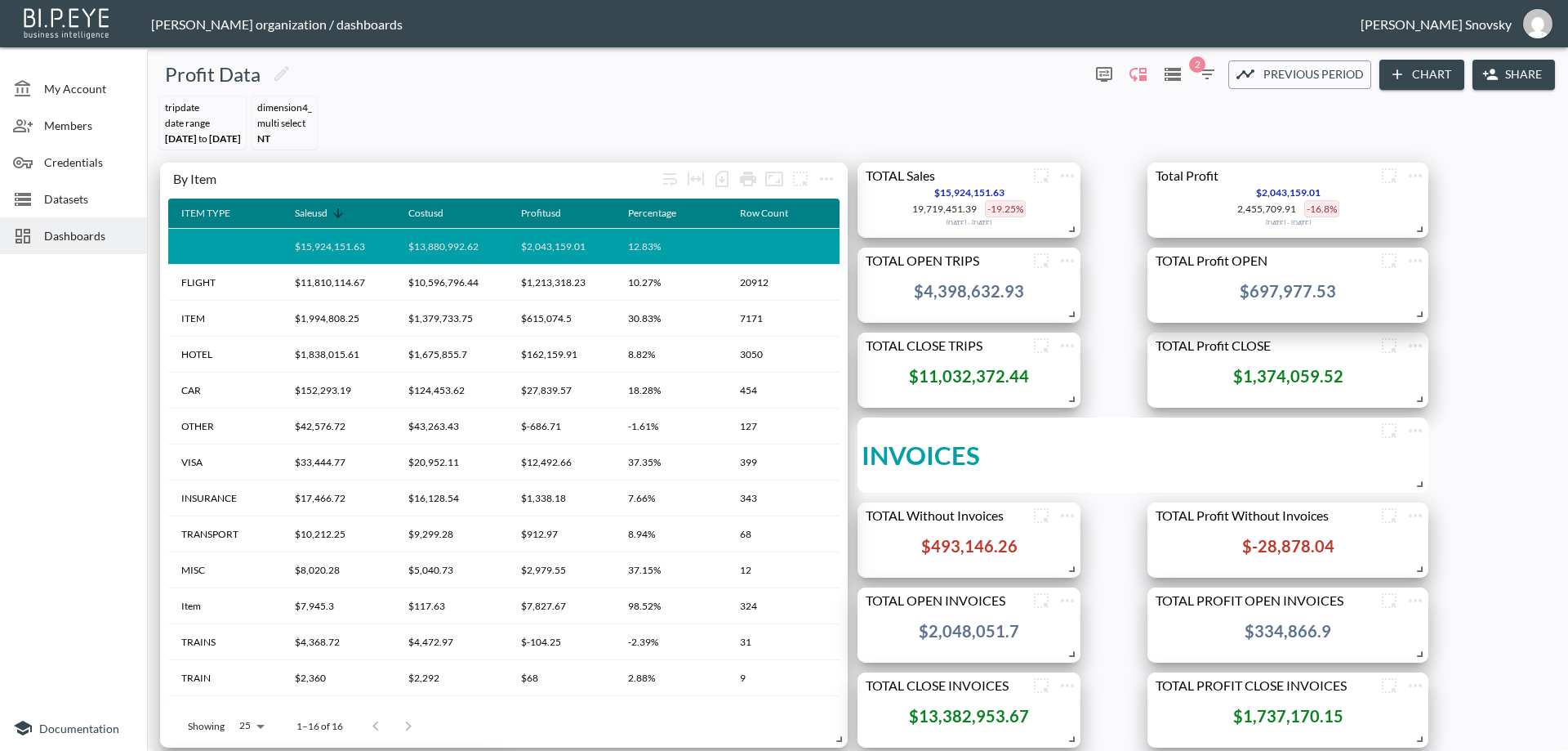
scroll to position [0, 0]
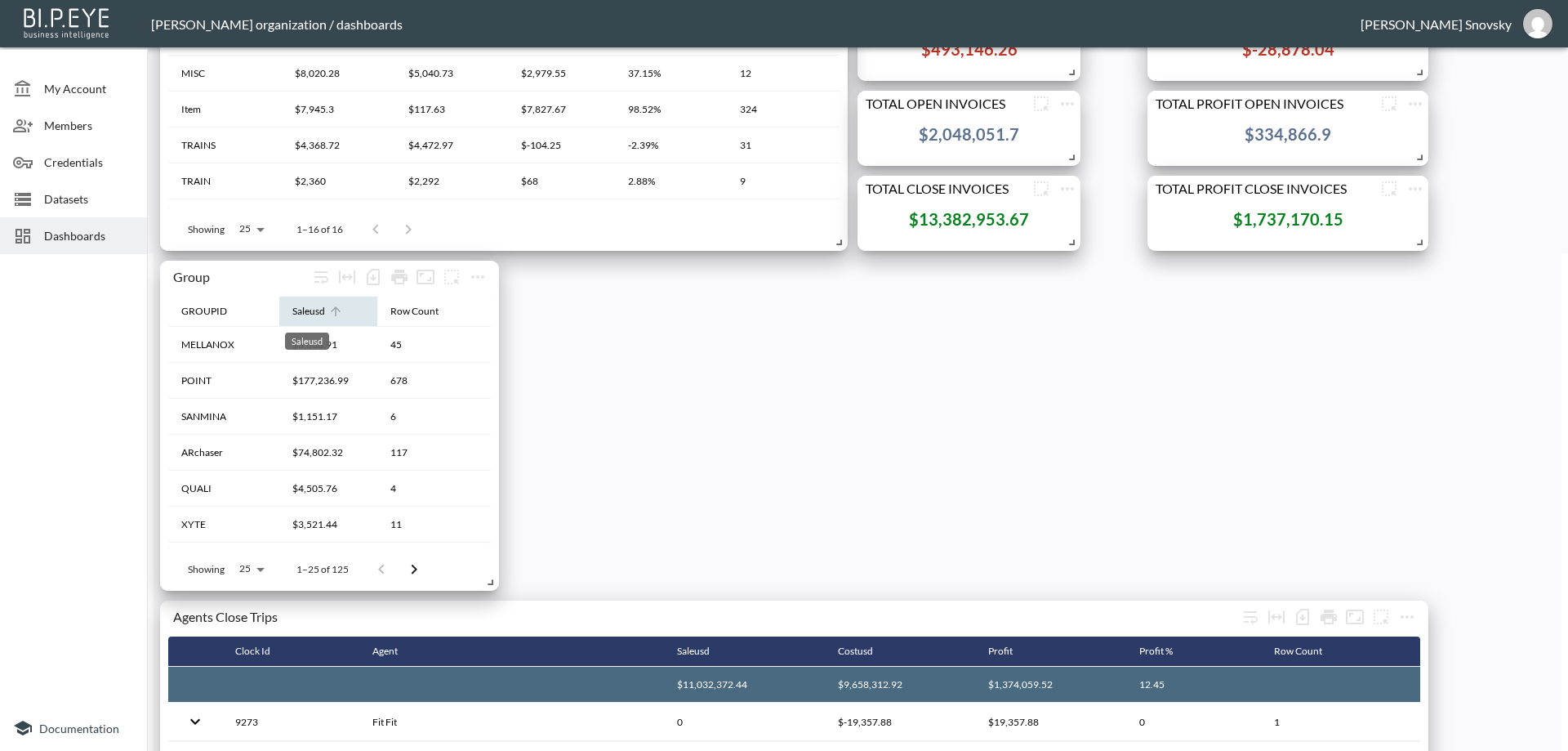
click at [302, 308] on div "Saleusd" at bounding box center [309, 311] width 33 height 19
click at [315, 308] on div "Saleusd" at bounding box center [318, 311] width 33 height 19
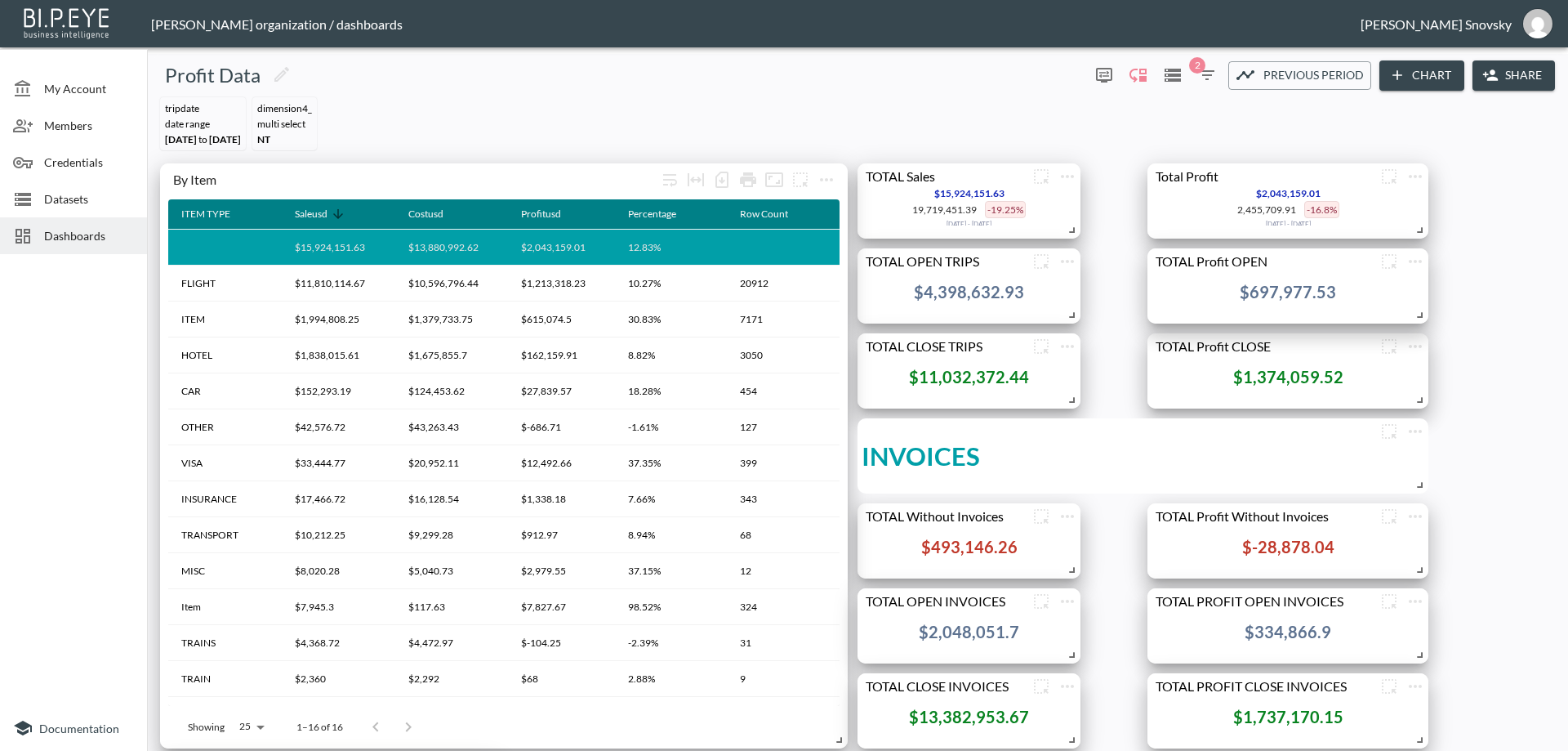
click at [63, 194] on span "Datasets" at bounding box center [89, 199] width 90 height 17
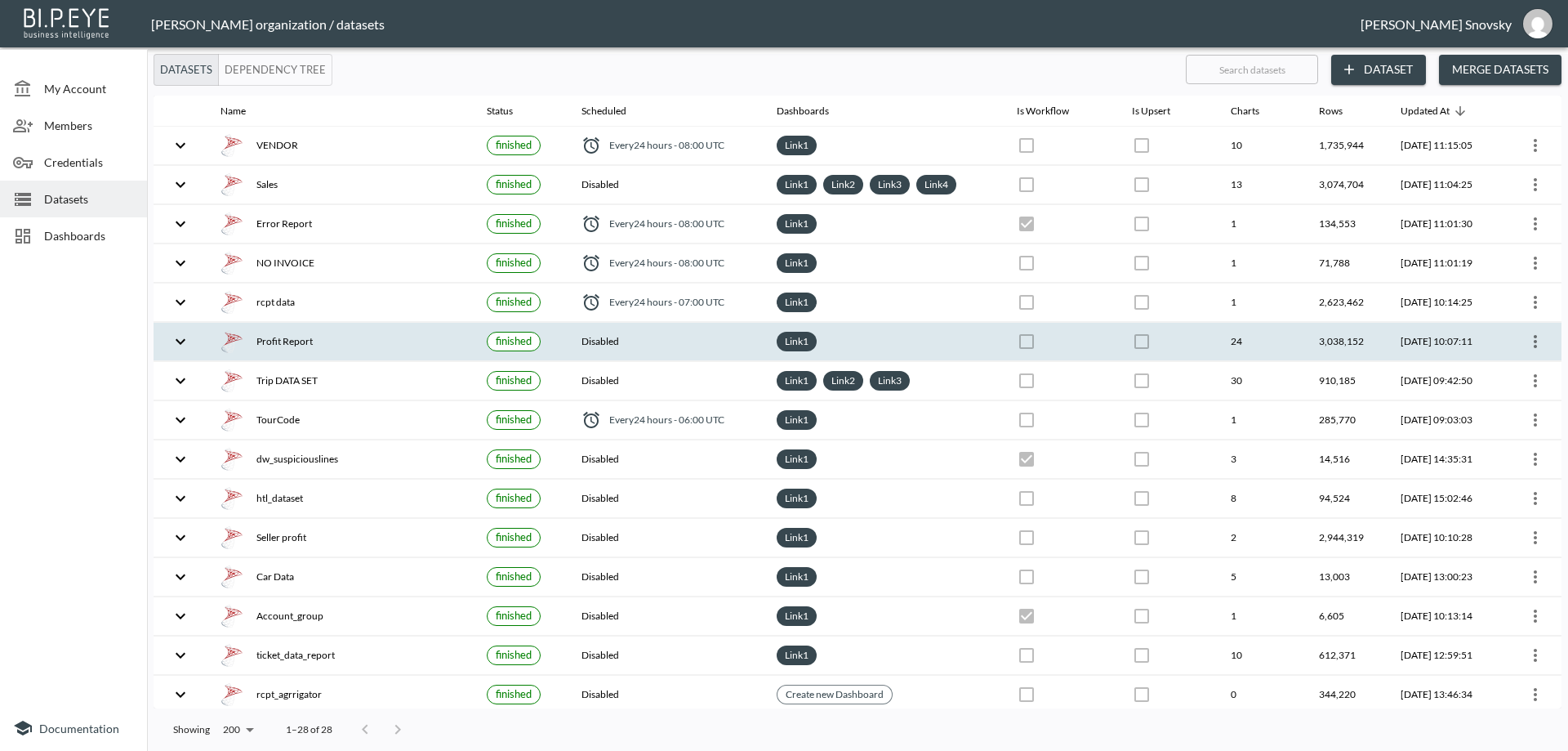
click at [412, 342] on div "Profit Report" at bounding box center [340, 341] width 240 height 23
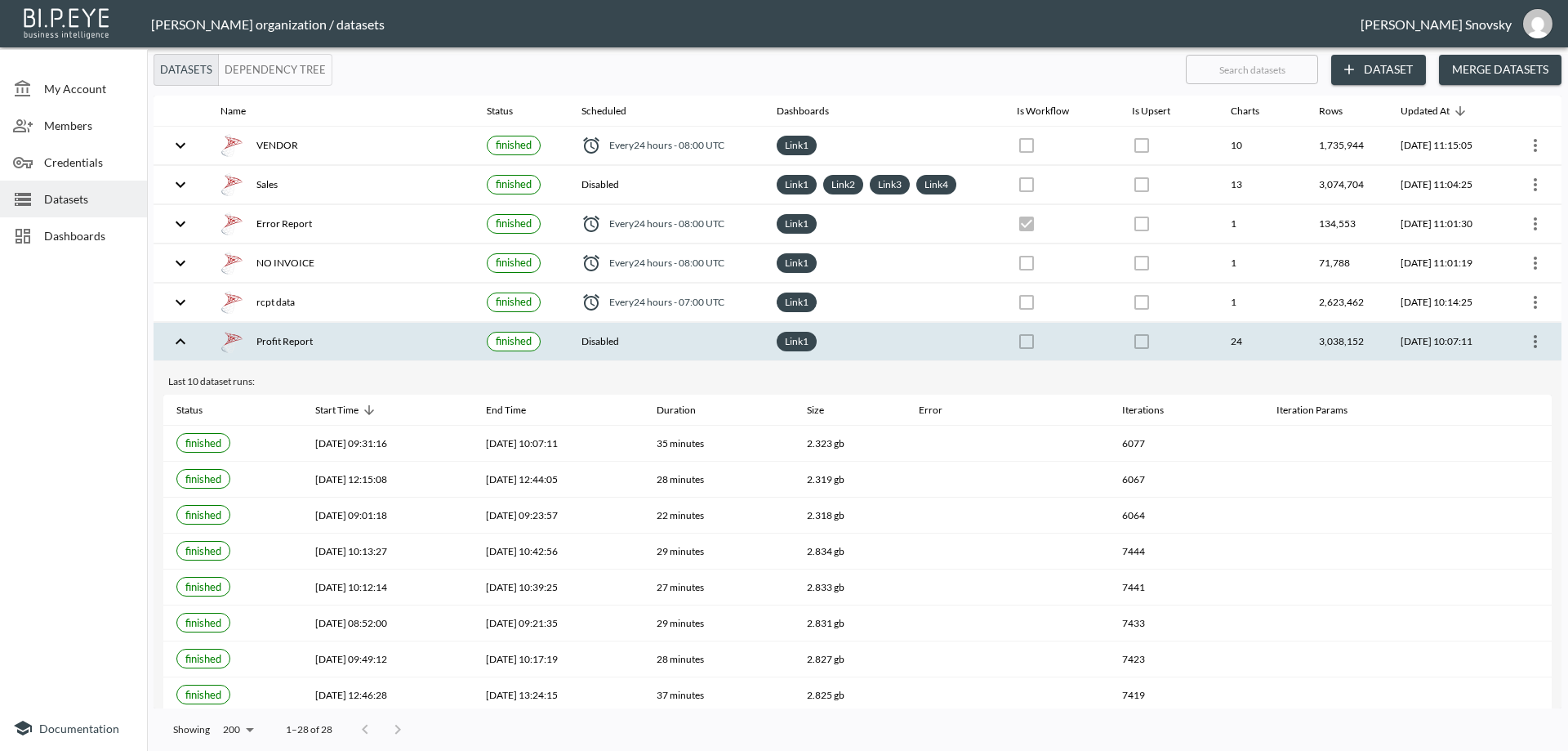
click at [692, 346] on th "Disabled" at bounding box center [666, 342] width 195 height 39
